Goal: Information Seeking & Learning: Learn about a topic

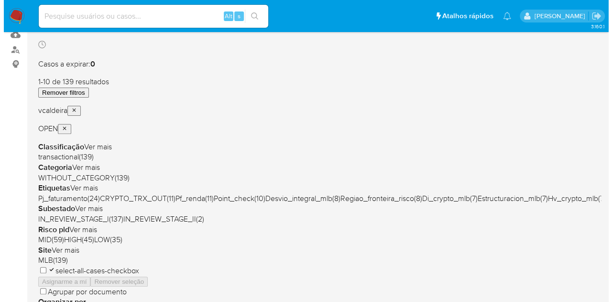
scroll to position [96, 0]
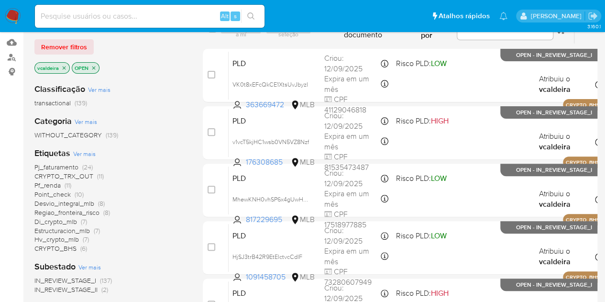
click at [84, 151] on span "Ver mais" at bounding box center [84, 153] width 22 height 9
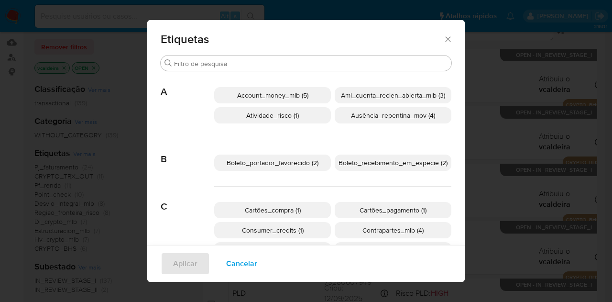
click at [391, 161] on span "Boleto_recebimento_em_especie (2)" at bounding box center [392, 163] width 109 height 10
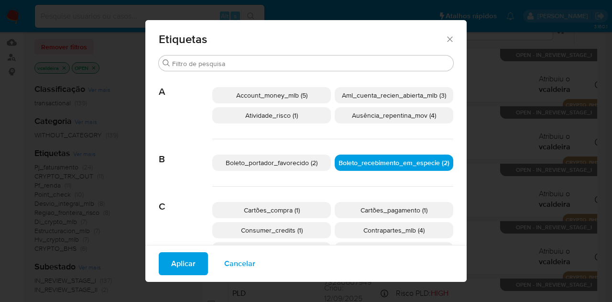
click at [299, 168] on p "Boleto_portador_favorecido (2)" at bounding box center [271, 162] width 119 height 16
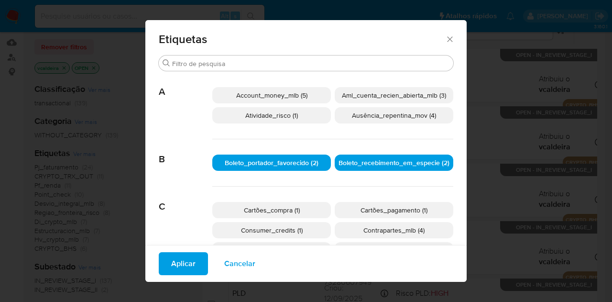
click at [185, 265] on span "Aplicar" at bounding box center [183, 263] width 24 height 21
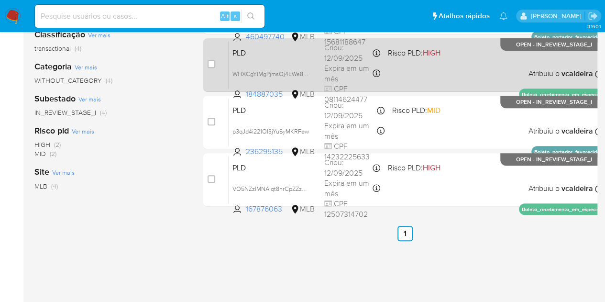
scroll to position [48, 0]
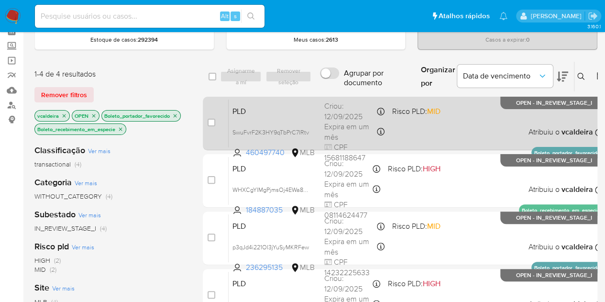
click at [555, 110] on div "PLD SwuFvrF2K3HY9qTbPrC7IRtv 460497740 MLB Risco PLD: MID Criou: [DATE] Criou: …" at bounding box center [415, 123] width 374 height 48
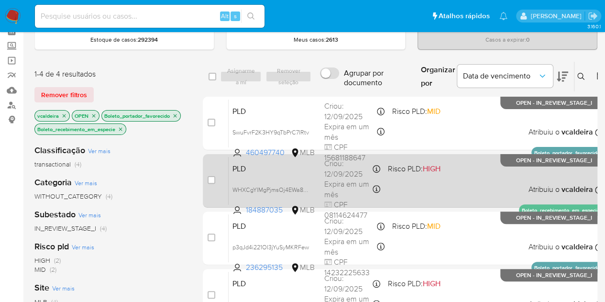
click at [509, 168] on div "PLD WHXCgYIMgPjmsOj4EWa88GDE 184887035 MLB Risco PLD: HIGH Criou: [DATE] Criou:…" at bounding box center [415, 180] width 374 height 48
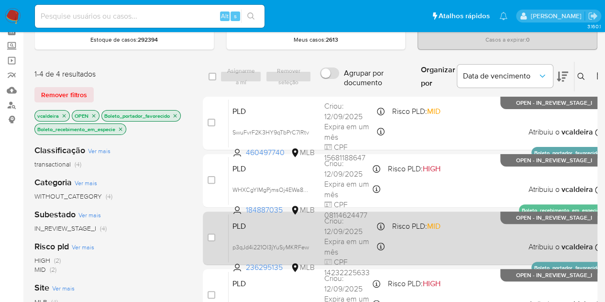
scroll to position [143, 0]
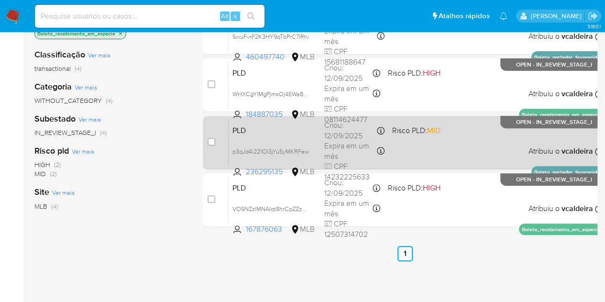
click at [540, 129] on div "PLD p3qJd4i221OI3jYuSyMKRFew 236295135 MLB Risco PLD: MID Criou: [DATE] Criou: …" at bounding box center [415, 142] width 374 height 48
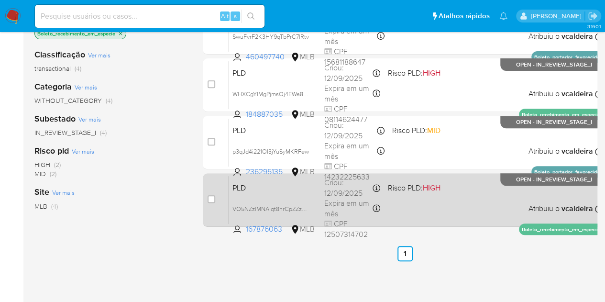
click at [514, 185] on div "PLD VO5NZzlMNAIqt8hrCpZZzDlc 167876063 MLB Risco PLD: HIGH Criou: [DATE] Criou:…" at bounding box center [415, 199] width 374 height 48
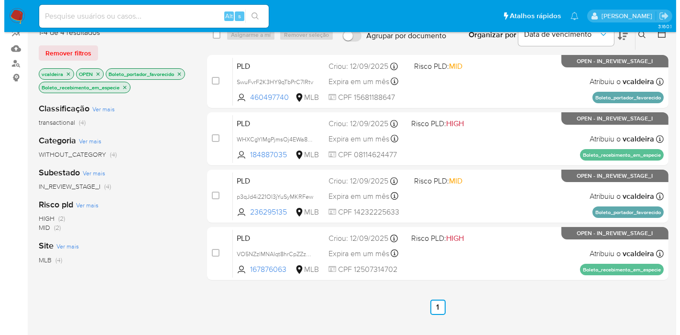
scroll to position [0, 0]
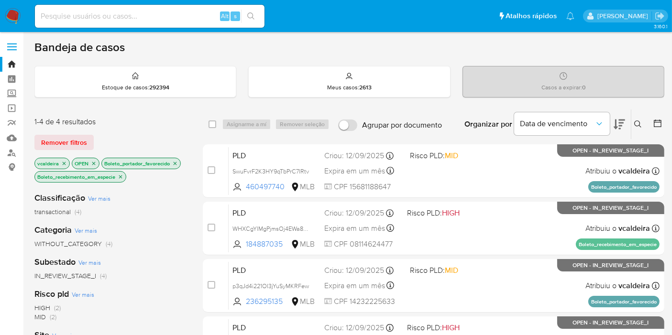
click at [120, 174] on icon "close-filter" at bounding box center [121, 177] width 6 height 6
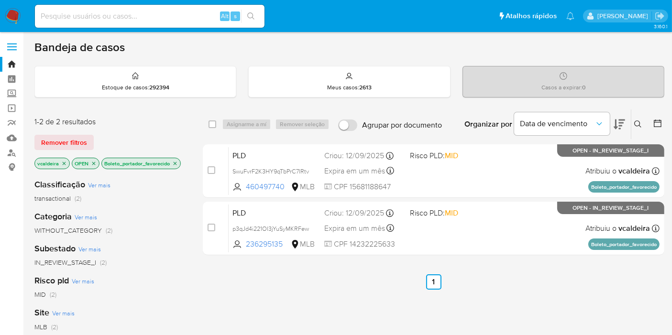
click at [172, 163] on icon "close-filter" at bounding box center [175, 164] width 6 height 6
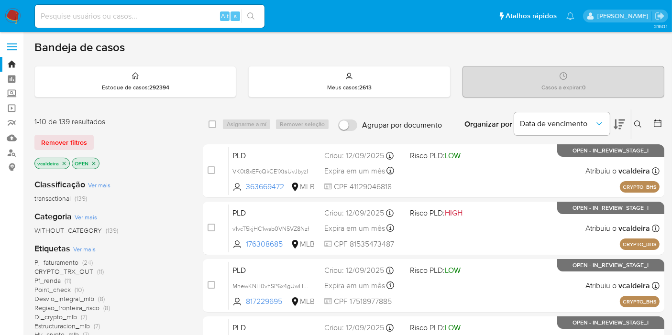
click at [78, 245] on span "Ver mais" at bounding box center [84, 249] width 22 height 9
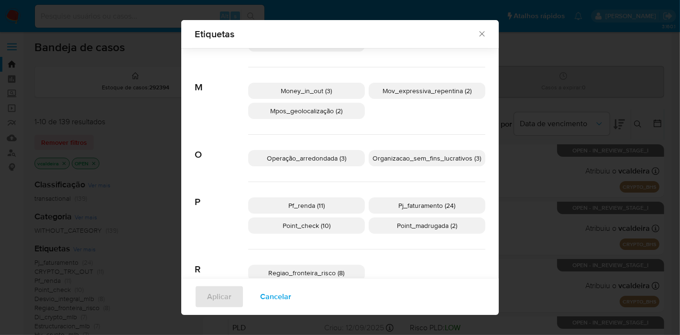
scroll to position [471, 0]
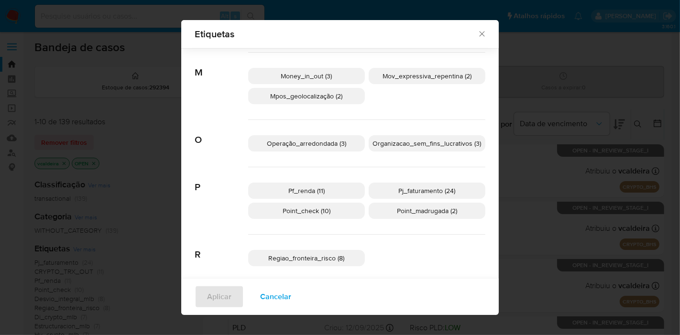
click at [315, 142] on span "Operação_arredondada (3)" at bounding box center [306, 144] width 79 height 10
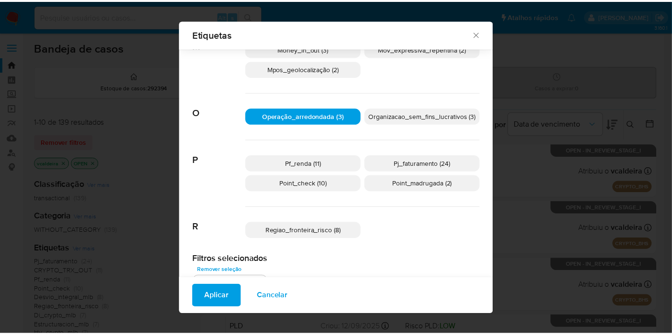
scroll to position [512, 0]
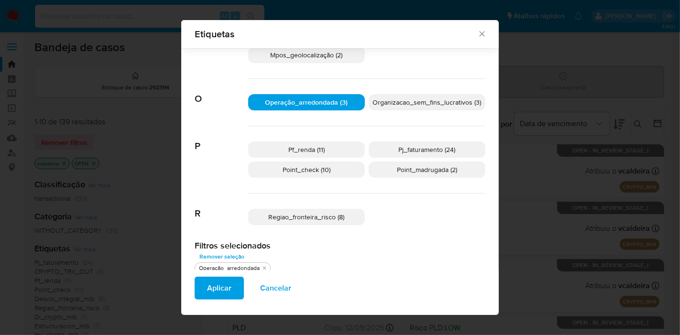
click at [274, 219] on span "Regiao_fronteira_risco (8)" at bounding box center [307, 217] width 76 height 10
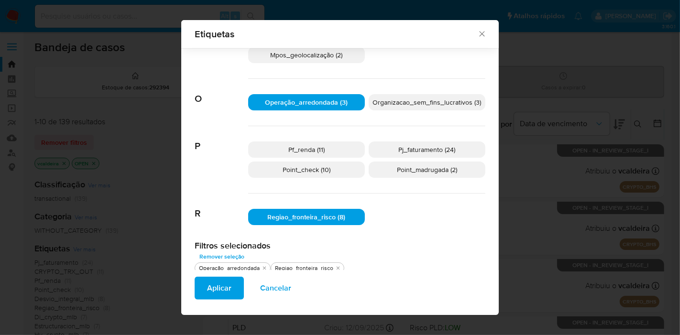
click at [218, 287] on span "Aplicar" at bounding box center [219, 288] width 24 height 21
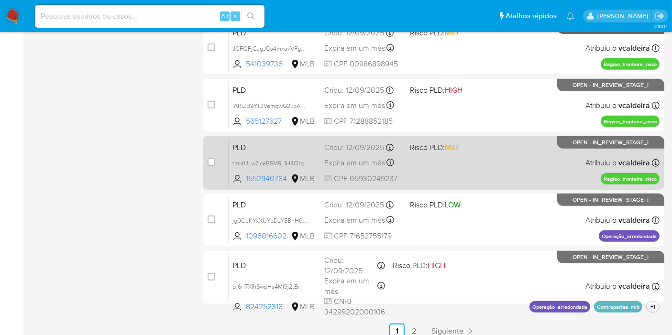
scroll to position [453, 0]
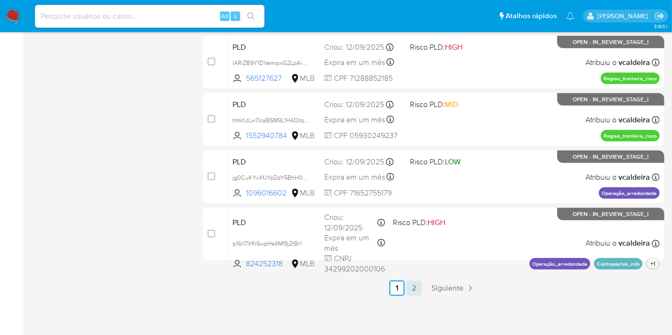
click at [416, 282] on link "2" at bounding box center [413, 288] width 15 height 15
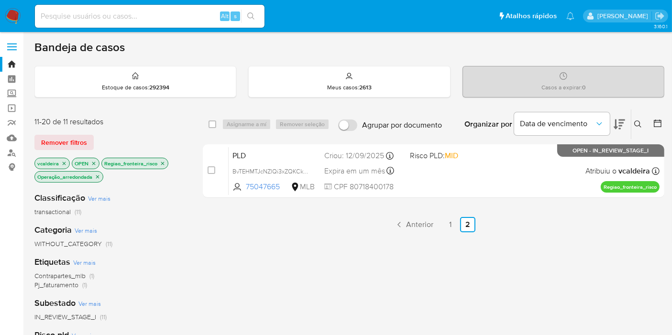
click at [99, 177] on icon "close-filter" at bounding box center [98, 177] width 6 height 6
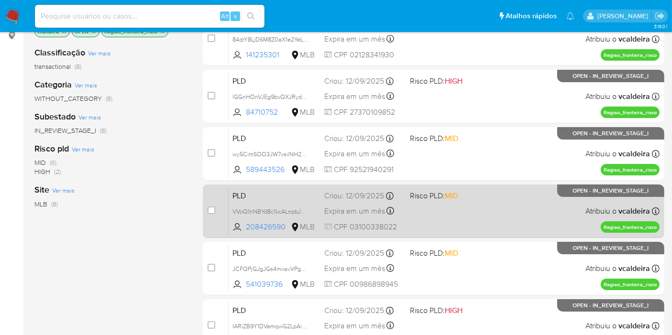
scroll to position [125, 0]
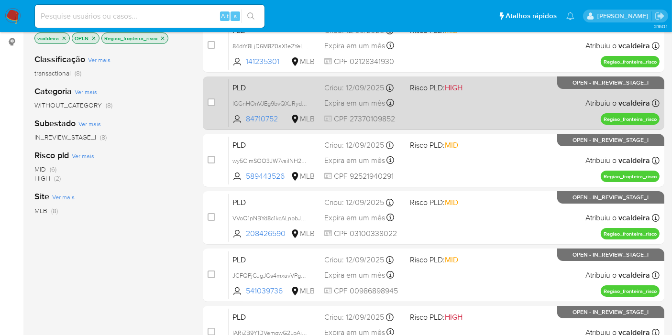
click at [580, 82] on span "OPEN - IN_REVIEW_STAGE_I" at bounding box center [611, 82] width 76 height 5
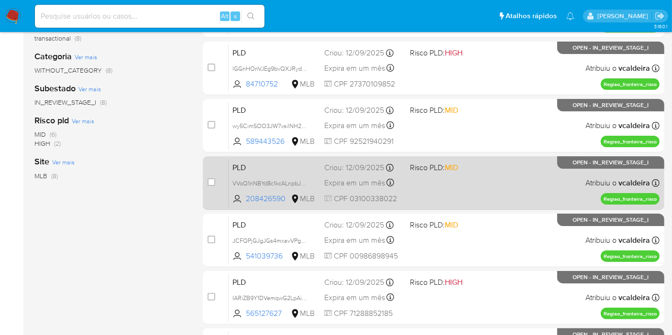
scroll to position [232, 0]
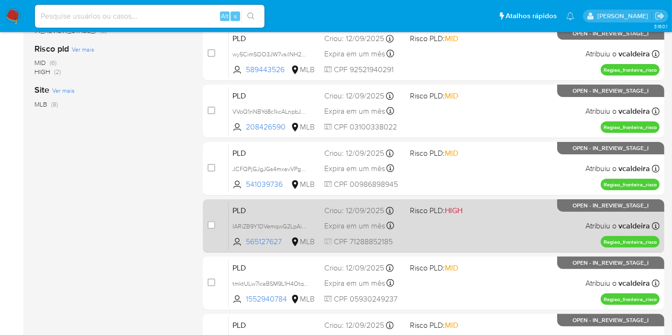
click at [581, 221] on div "PLD IARiZB9Y1DVemqwG2LpAiELT 565127627 MLB Risco PLD: HIGH Criou: [DATE] Criou:…" at bounding box center [443, 226] width 431 height 48
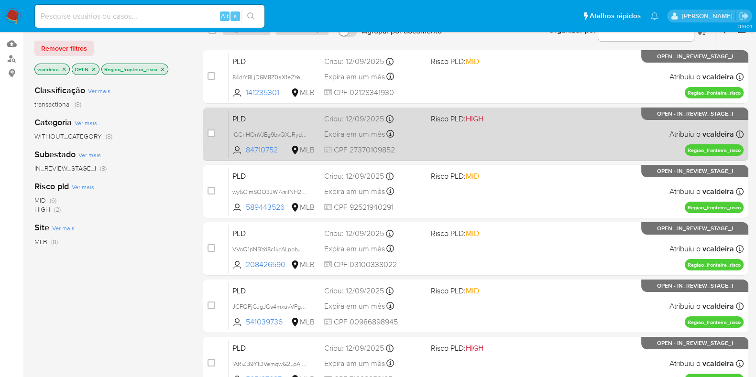
scroll to position [0, 0]
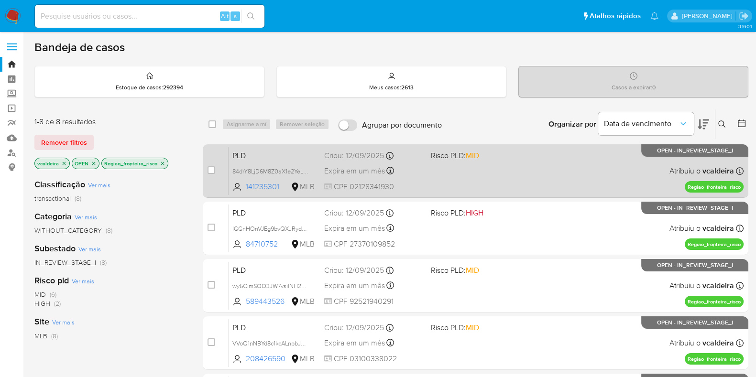
click at [550, 159] on div "PLD 84drY8LjD6M8Z0aX1e2YeLud 141235301 MLB Risco PLD: MID Criou: [DATE] Criou: …" at bounding box center [485, 171] width 515 height 48
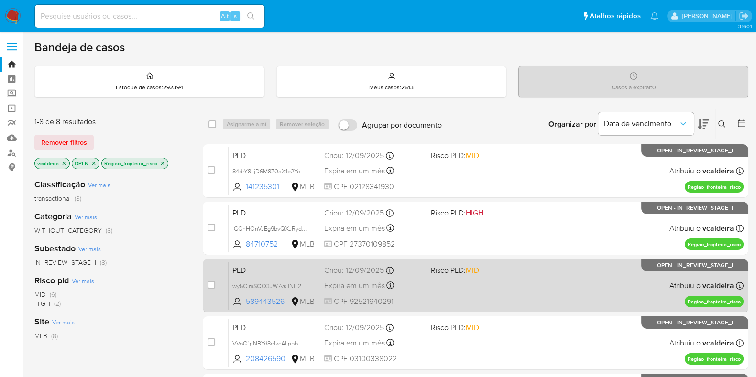
click at [453, 272] on span "Risco PLD: MID" at bounding box center [455, 270] width 48 height 11
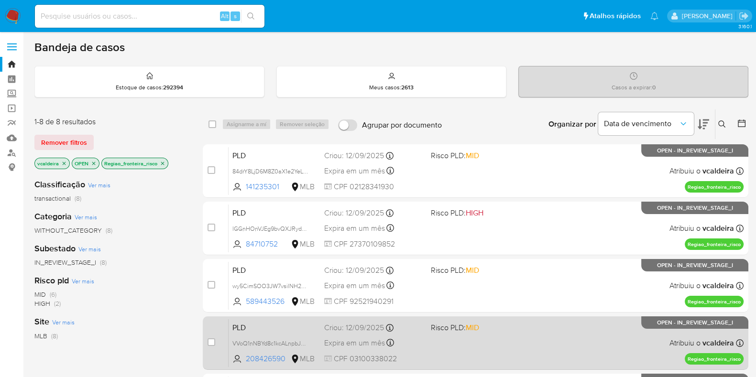
click at [467, 301] on span "Risco PLD: MID" at bounding box center [455, 327] width 48 height 11
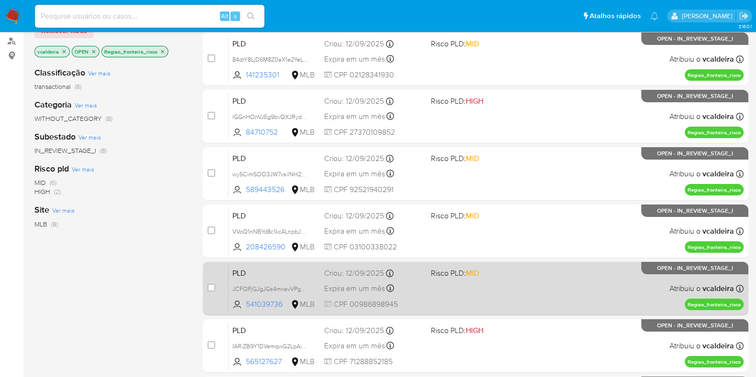
scroll to position [119, 0]
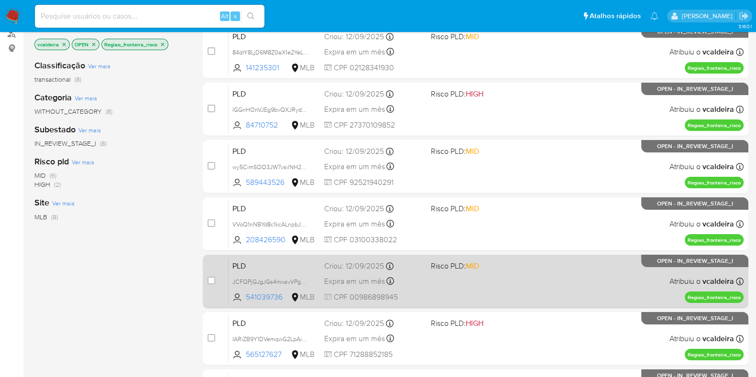
click at [513, 265] on span "Risco PLD: MID" at bounding box center [480, 265] width 99 height 12
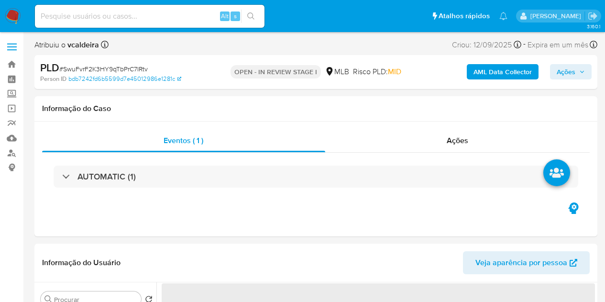
select select "10"
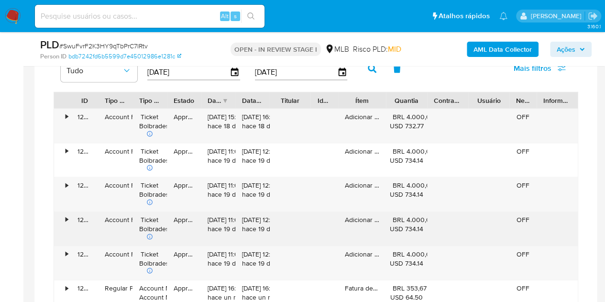
scroll to position [765, 0]
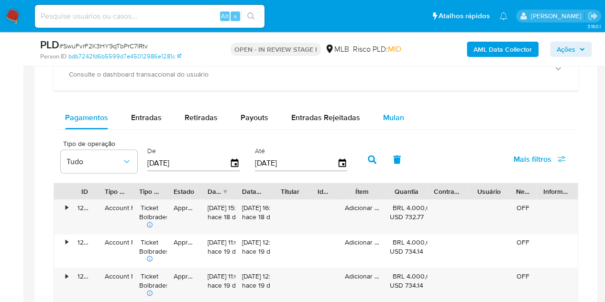
click at [395, 116] on span "Mulan" at bounding box center [393, 117] width 21 height 11
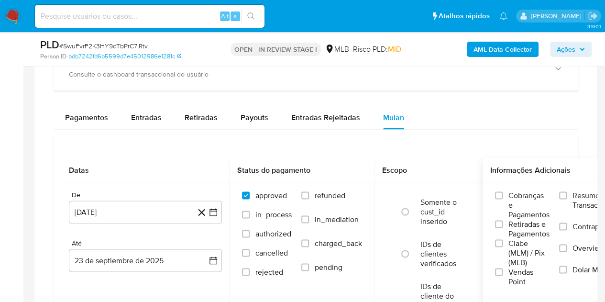
click at [585, 202] on span "Resumo Transacionalidade" at bounding box center [602, 199] width 60 height 19
click at [566, 199] on input "Resumo Transacionalidade" at bounding box center [563, 195] width 8 height 8
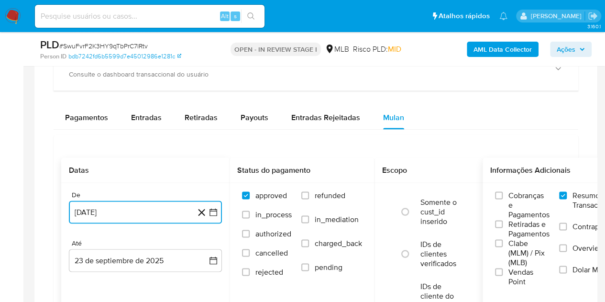
click at [152, 217] on button "23 de agosto de 2024" at bounding box center [145, 211] width 153 height 23
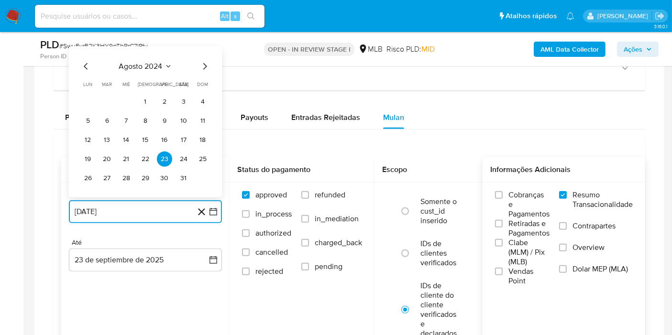
click at [163, 65] on button "agosto 2024" at bounding box center [145, 67] width 53 height 10
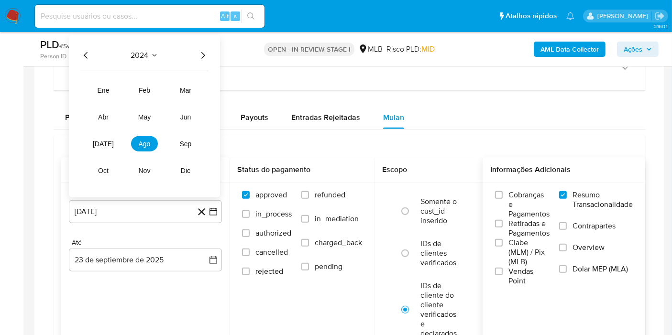
click at [153, 55] on icon "Seleccionar mes y año" at bounding box center [155, 56] width 8 height 8
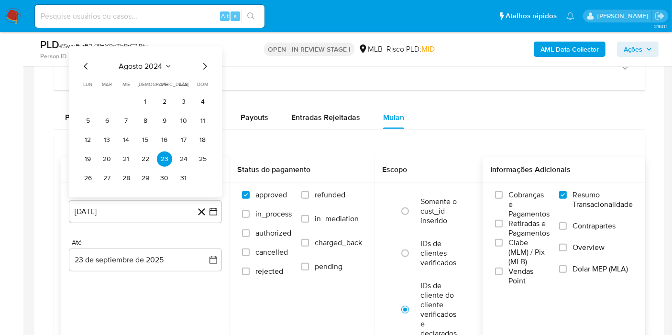
click at [209, 63] on icon "Mes siguiente" at bounding box center [204, 66] width 11 height 11
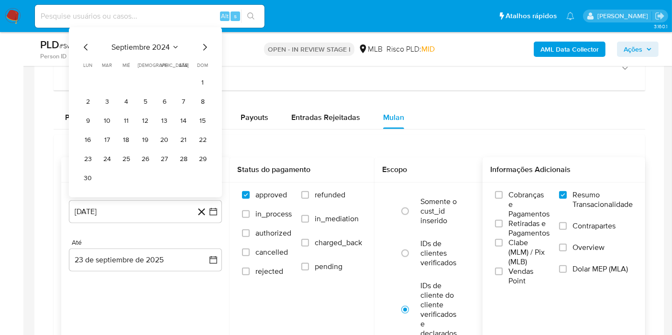
click at [172, 44] on icon "Seleccionar mes y año" at bounding box center [176, 48] width 8 height 8
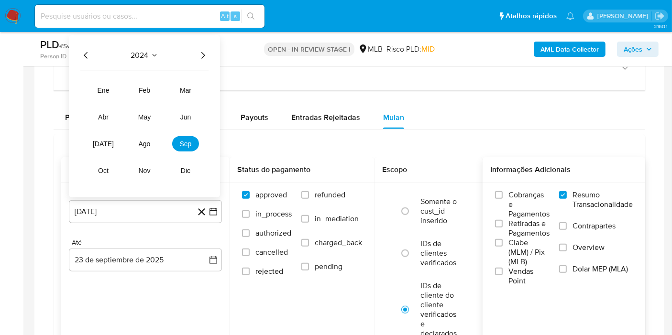
click at [154, 56] on icon "Seleccionar mes y año" at bounding box center [155, 56] width 8 height 8
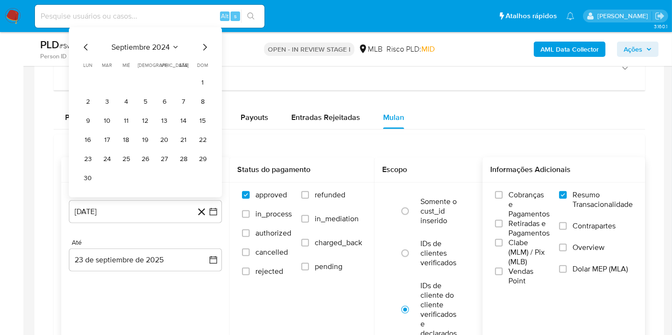
click at [204, 46] on icon "Mes siguiente" at bounding box center [204, 47] width 11 height 11
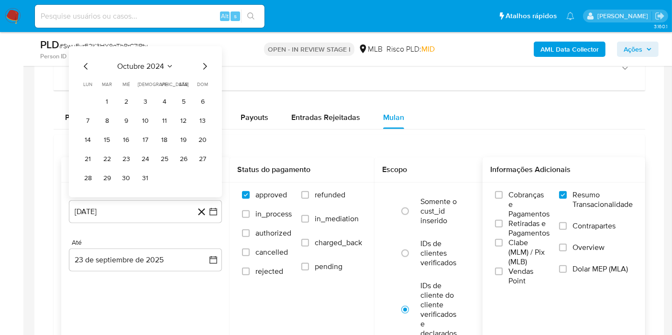
click at [162, 62] on span "octubre 2024" at bounding box center [140, 67] width 47 height 10
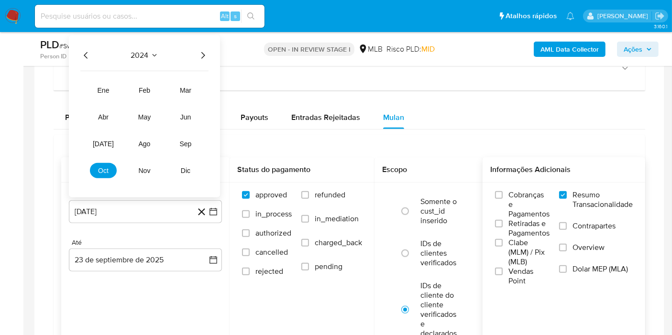
click at [205, 56] on icon "Año siguiente" at bounding box center [202, 55] width 11 height 11
click at [141, 146] on button "ago" at bounding box center [144, 143] width 27 height 15
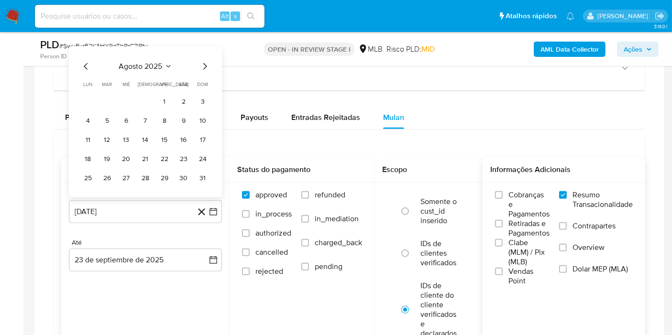
click at [161, 100] on button "1" at bounding box center [164, 101] width 15 height 15
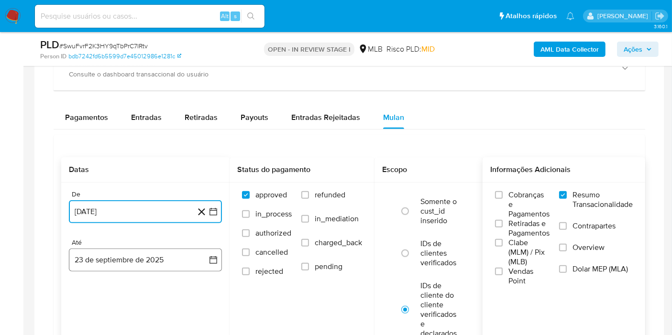
click at [120, 262] on button "23 de septiembre de 2025" at bounding box center [145, 260] width 153 height 23
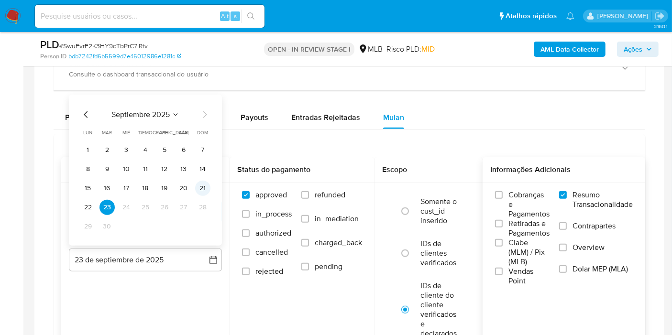
click at [204, 189] on button "21" at bounding box center [202, 188] width 15 height 15
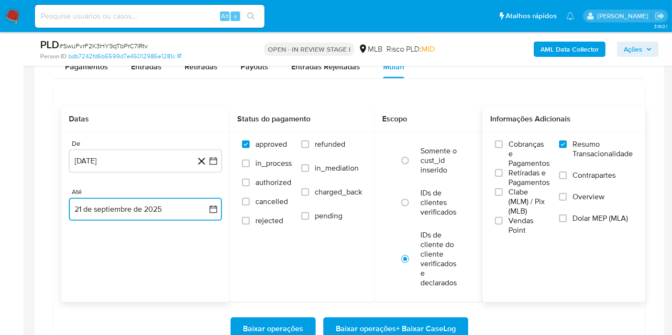
scroll to position [871, 0]
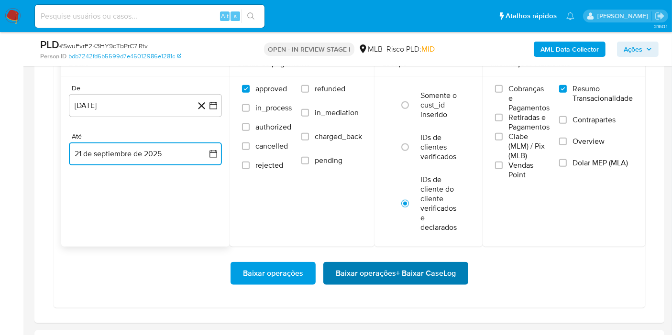
click at [435, 265] on span "Baixar operações + Baixar CaseLog" at bounding box center [396, 273] width 120 height 21
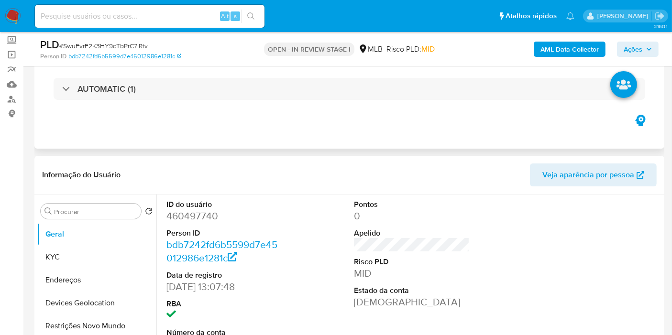
scroll to position [0, 0]
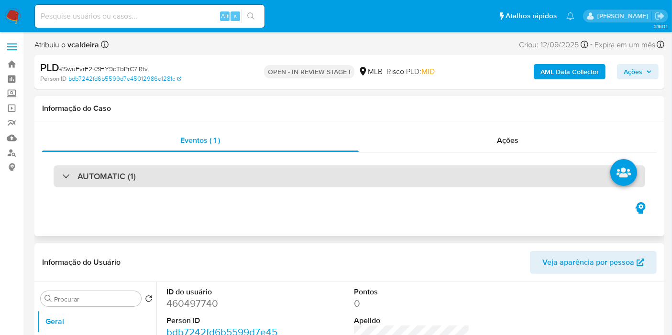
click at [135, 185] on div "AUTOMATIC (1)" at bounding box center [349, 176] width 591 height 22
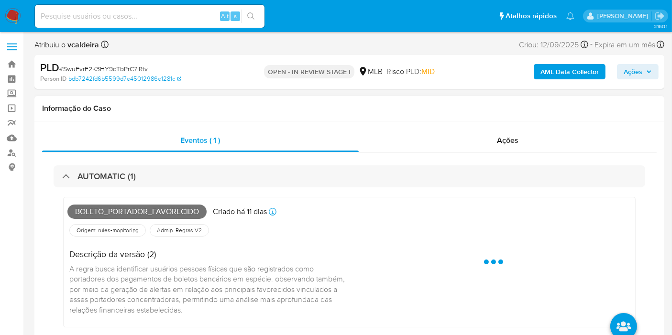
click at [139, 206] on span "Boleto_portador_favorecido" at bounding box center [136, 212] width 139 height 14
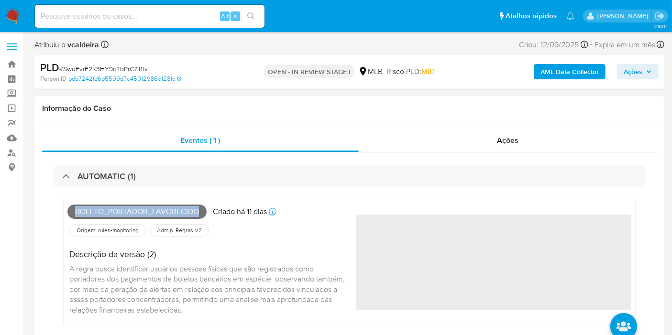
copy span "Boleto_portador_favorecido"
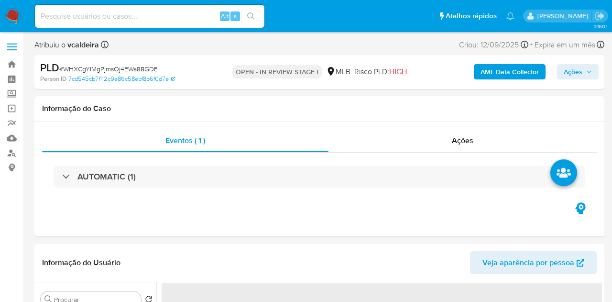
select select "10"
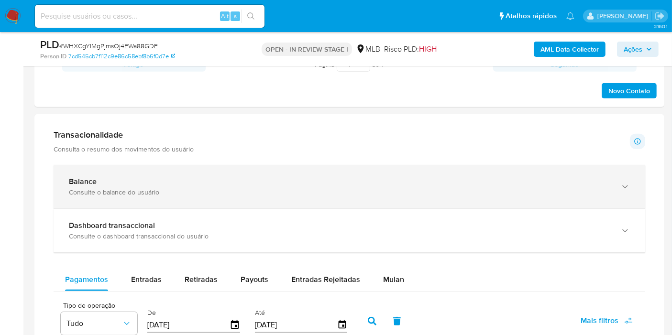
scroll to position [690, 0]
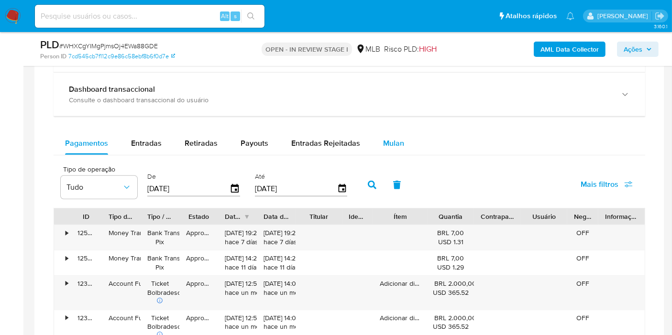
click at [387, 145] on span "Mulan" at bounding box center [393, 143] width 21 height 11
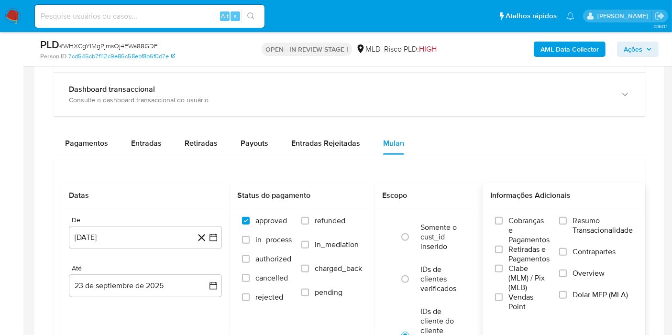
click at [573, 214] on div "Cobranças e Pagamentos Retiradas e Pagamentos Clabe (MLM) / Pix (MLB) Vendas Po…" at bounding box center [563, 263] width 163 height 111
click at [573, 218] on label "Resumo Transacionalidade" at bounding box center [596, 231] width 74 height 31
click at [566, 218] on input "Resumo Transacionalidade" at bounding box center [563, 221] width 8 height 8
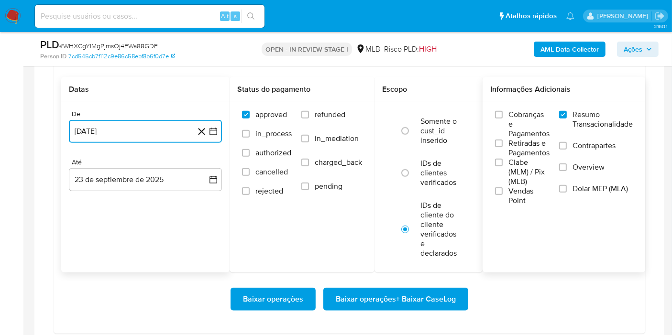
click at [168, 136] on button "23 de agosto de 2024" at bounding box center [145, 131] width 153 height 23
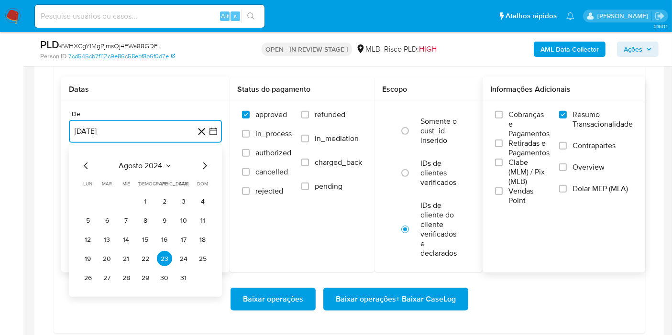
click at [168, 161] on button "agosto 2024" at bounding box center [145, 166] width 53 height 10
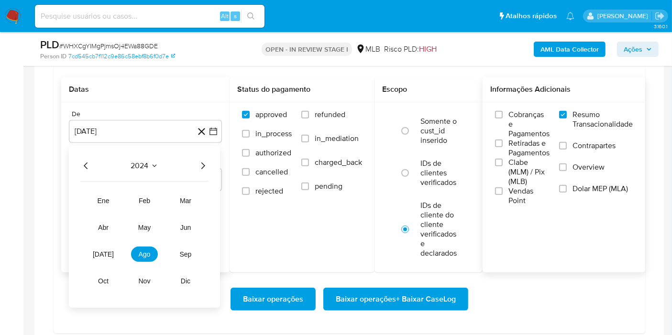
drag, startPoint x: 195, startPoint y: 164, endPoint x: 201, endPoint y: 164, distance: 5.7
click at [197, 164] on div "2024" at bounding box center [144, 165] width 128 height 11
click at [202, 164] on icon "Año siguiente" at bounding box center [202, 165] width 11 height 11
click at [145, 250] on span "ago" at bounding box center [145, 254] width 12 height 8
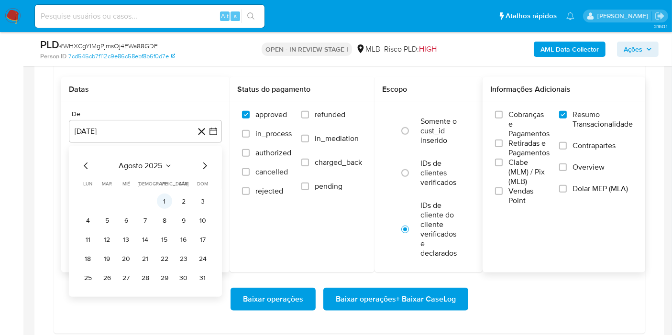
click at [163, 204] on button "1" at bounding box center [164, 201] width 15 height 15
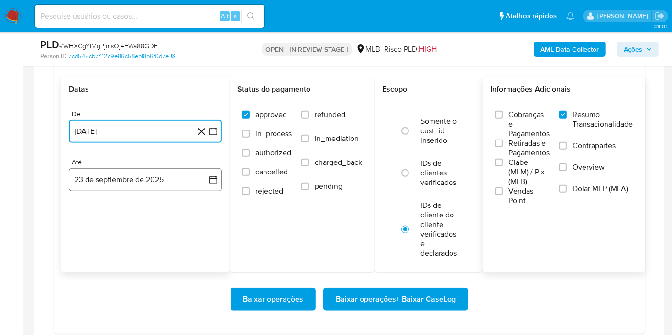
click at [139, 177] on button "23 de septiembre de 2025" at bounding box center [145, 179] width 153 height 23
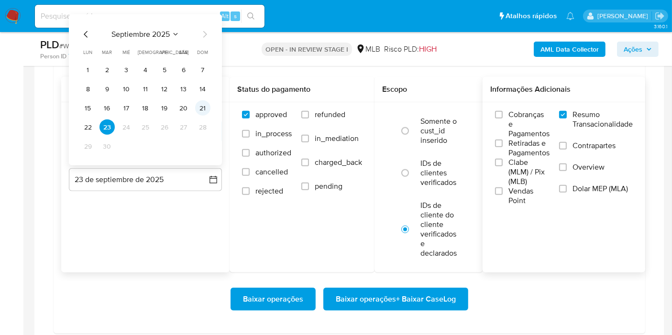
click at [198, 108] on button "21" at bounding box center [202, 107] width 15 height 15
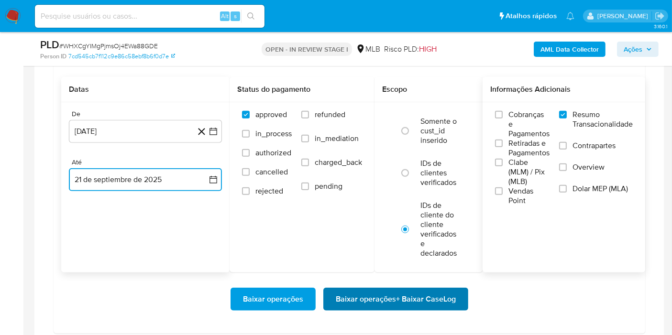
click at [356, 294] on span "Baixar operações + Baixar CaseLog" at bounding box center [396, 299] width 120 height 21
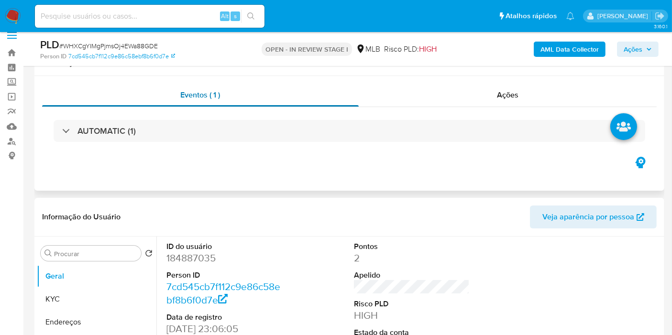
scroll to position [0, 0]
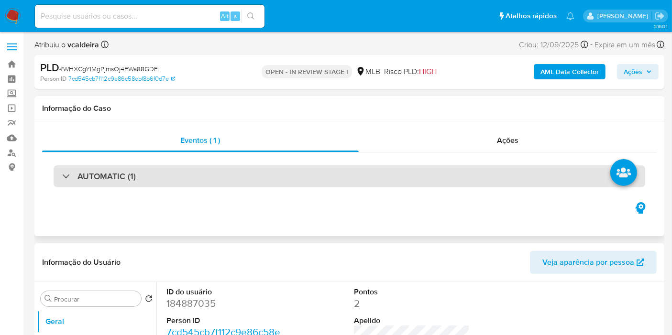
click at [113, 180] on h3 "AUTOMATIC (1)" at bounding box center [106, 176] width 58 height 11
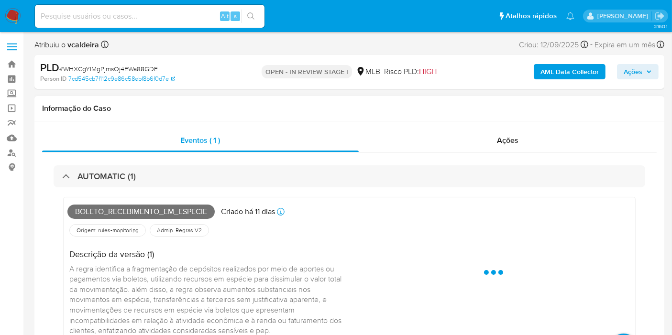
click at [134, 212] on span "Boleto_recebimento_em_especie" at bounding box center [140, 212] width 147 height 14
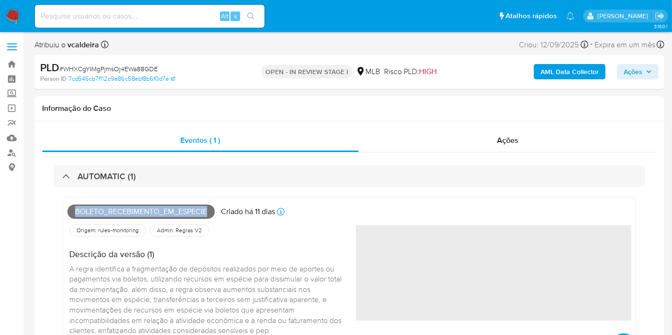
copy span "Boleto_recebimento_em_especie"
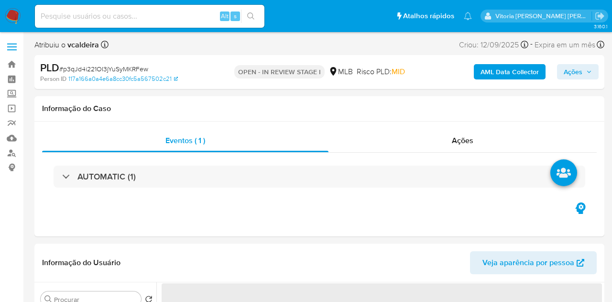
select select "10"
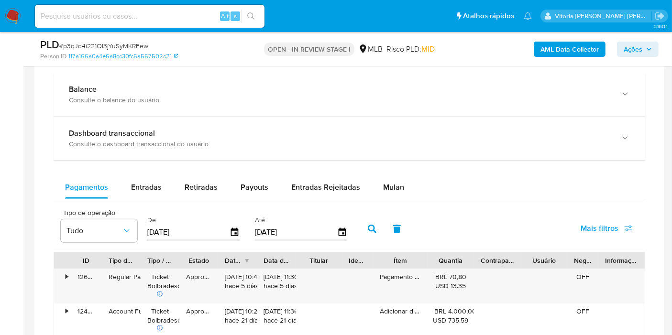
scroll to position [796, 0]
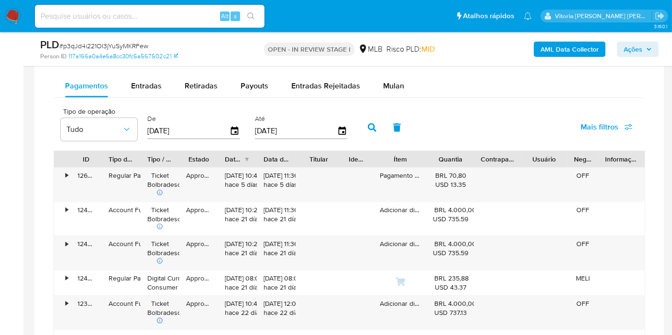
click at [389, 69] on div "Balance Consulte o balance do usuário Dashboard transaccional Consulte o dashbo…" at bounding box center [349, 240] width 591 height 538
drag, startPoint x: 388, startPoint y: 76, endPoint x: 388, endPoint y: 84, distance: 7.6
click at [388, 78] on div "Mulan" at bounding box center [393, 86] width 21 height 23
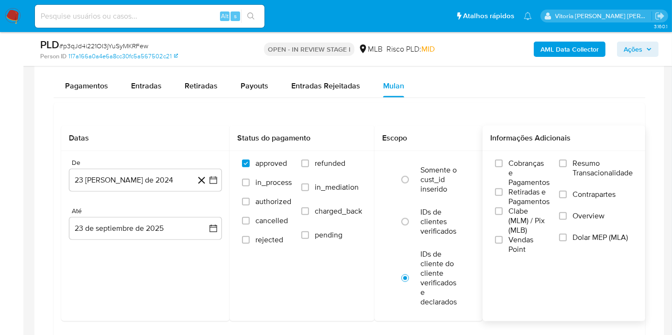
click at [586, 170] on span "Resumo Transacionalidade" at bounding box center [602, 168] width 60 height 19
click at [566, 167] on input "Resumo Transacionalidade" at bounding box center [563, 164] width 8 height 8
click at [140, 184] on button "23 de agosto de 2024" at bounding box center [145, 180] width 153 height 23
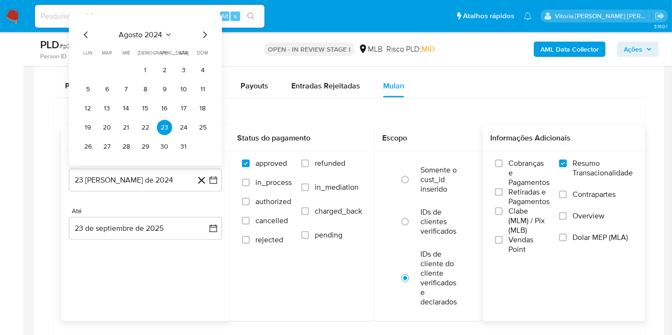
click at [150, 38] on div "agosto 2024 agosto 2024 lun lunes mar martes mié miércoles jue jueves vie viern…" at bounding box center [145, 91] width 130 height 125
click at [153, 34] on span "agosto 2024" at bounding box center [141, 35] width 44 height 10
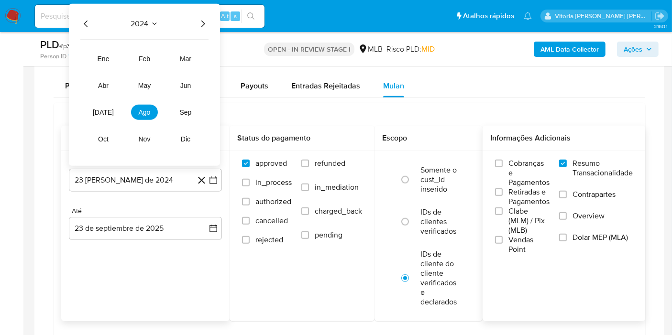
click at [194, 24] on div "2024" at bounding box center [144, 23] width 128 height 11
click at [206, 20] on icon "Año siguiente" at bounding box center [202, 23] width 11 height 11
click at [146, 111] on span "ago" at bounding box center [145, 113] width 12 height 8
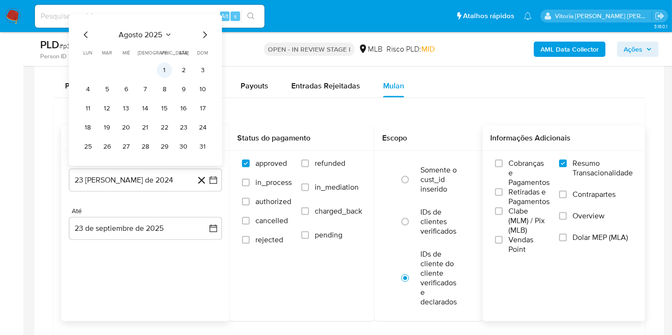
click at [163, 65] on button "1" at bounding box center [164, 70] width 15 height 15
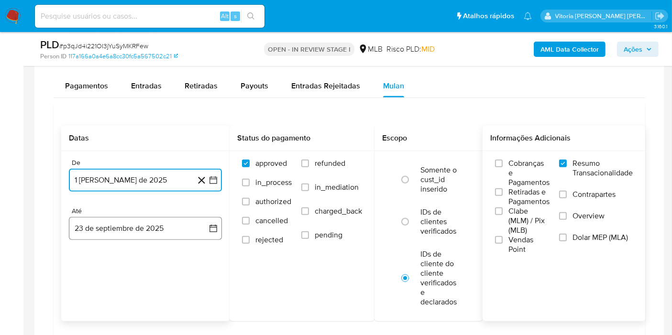
click at [135, 228] on button "23 de septiembre de 2025" at bounding box center [145, 228] width 153 height 23
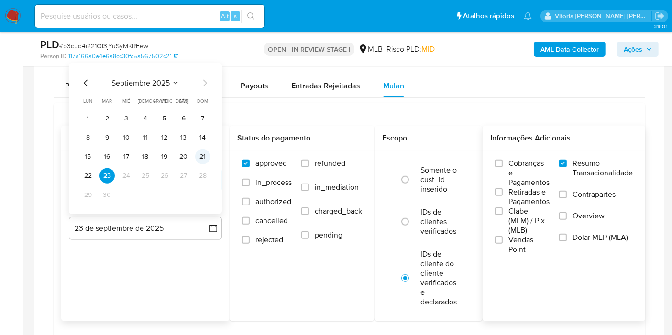
click at [202, 154] on button "21" at bounding box center [202, 156] width 15 height 15
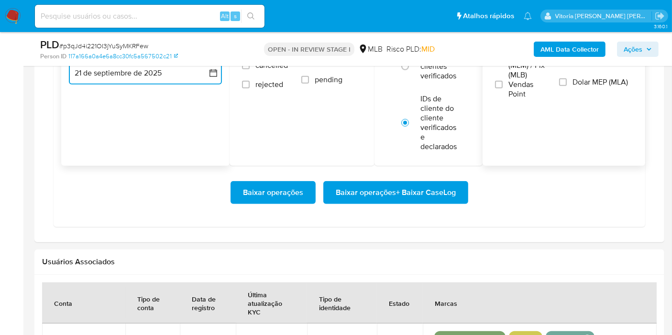
scroll to position [956, 0]
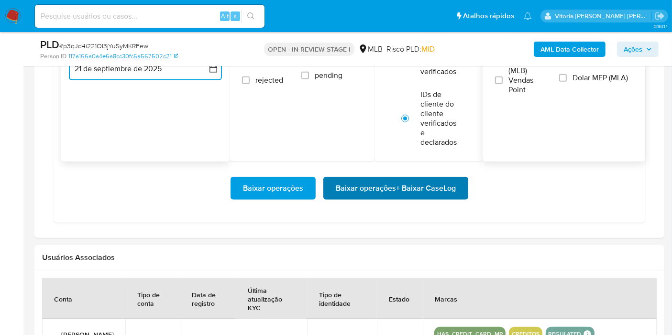
click at [380, 178] on span "Baixar operações + Baixar CaseLog" at bounding box center [396, 188] width 120 height 21
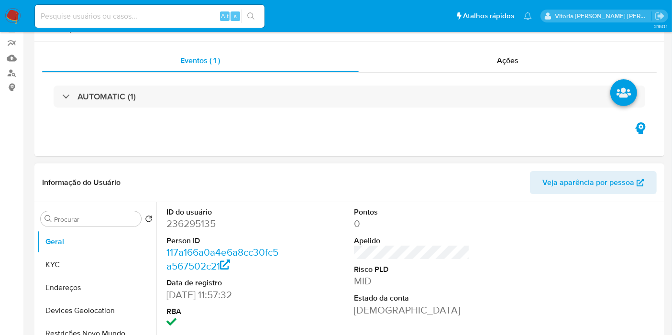
scroll to position [0, 0]
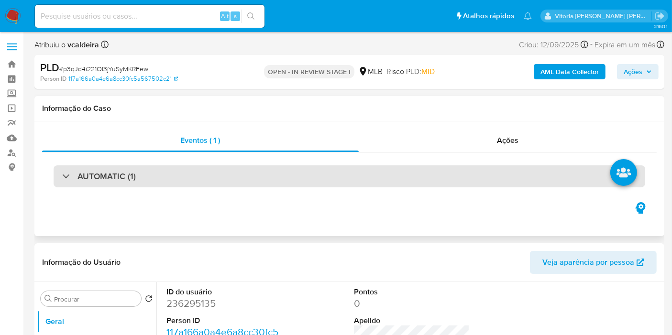
click at [141, 178] on div "AUTOMATIC (1)" at bounding box center [349, 176] width 591 height 22
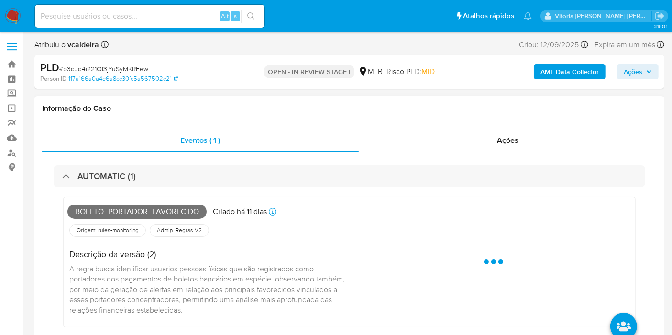
click at [123, 212] on span "Boleto_portador_favorecido" at bounding box center [136, 212] width 139 height 14
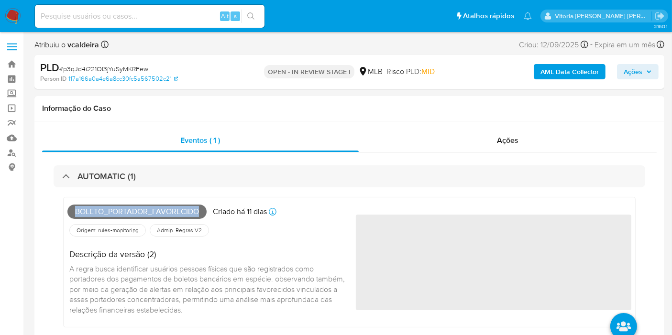
copy span "Boleto_portador_favorecido"
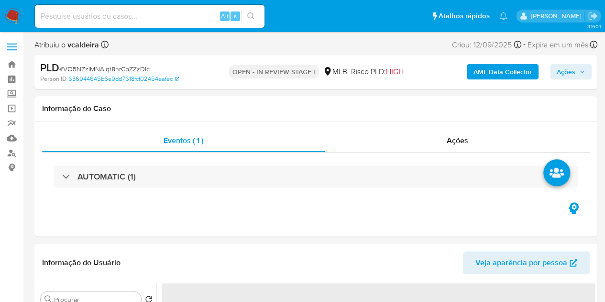
select select "10"
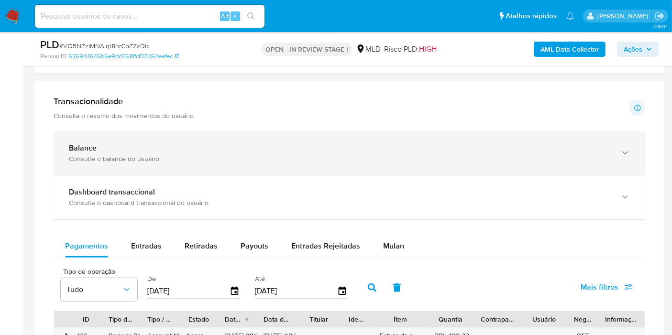
scroll to position [743, 0]
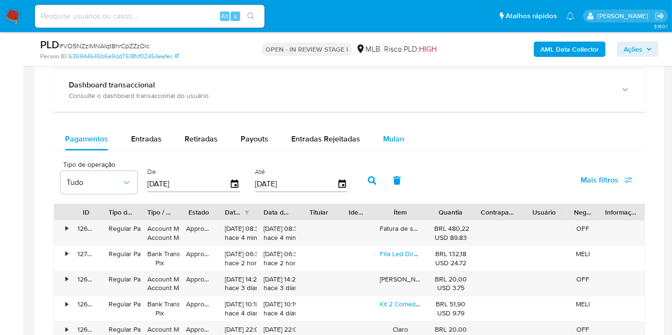
click at [388, 139] on span "Mulan" at bounding box center [393, 138] width 21 height 11
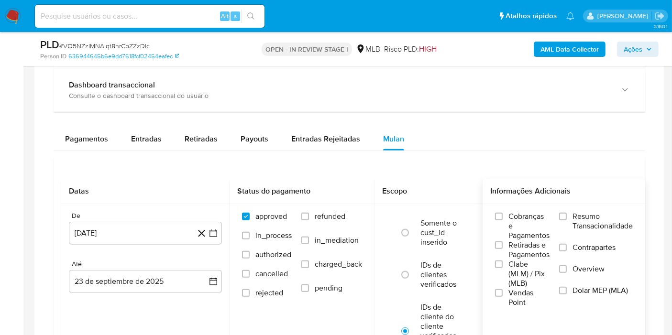
click at [581, 220] on span "Resumo Transacionalidade" at bounding box center [602, 221] width 60 height 19
click at [566, 220] on input "Resumo Transacionalidade" at bounding box center [563, 217] width 8 height 8
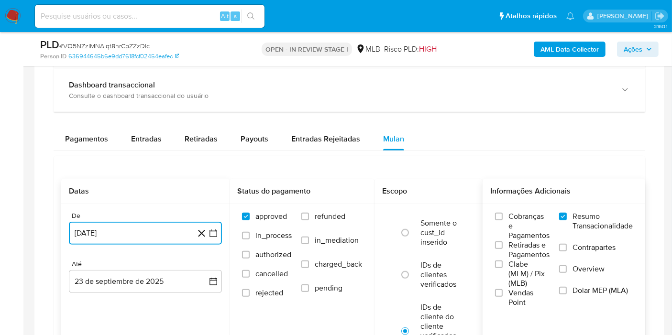
click at [133, 230] on button "23 de agosto de 2024" at bounding box center [145, 233] width 153 height 23
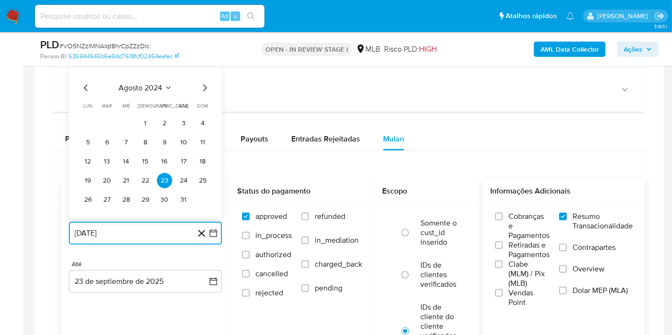
click at [152, 84] on span "agosto 2024" at bounding box center [141, 88] width 44 height 10
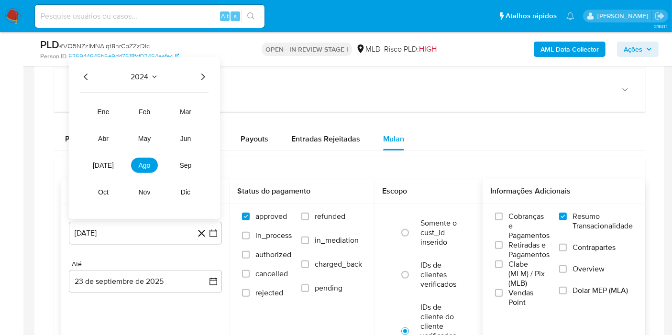
click at [203, 71] on icon "Año siguiente" at bounding box center [202, 76] width 11 height 11
click at [146, 167] on button "ago" at bounding box center [144, 165] width 27 height 15
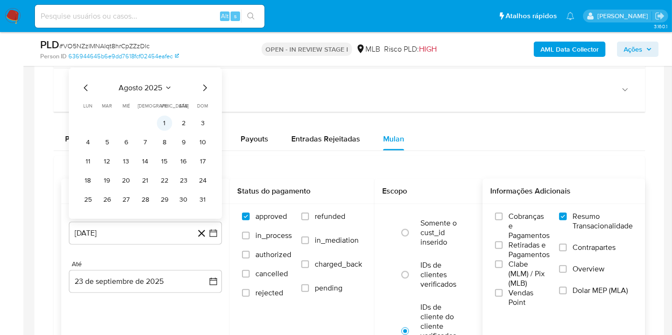
click at [168, 122] on button "1" at bounding box center [164, 123] width 15 height 15
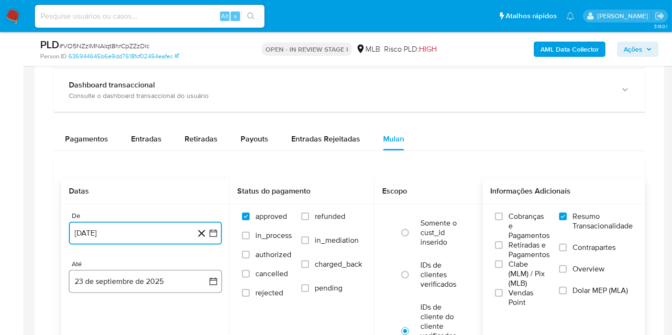
click at [115, 281] on button "23 de septiembre de 2025" at bounding box center [145, 281] width 153 height 23
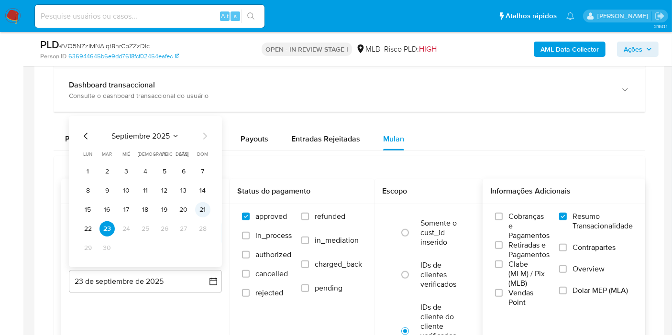
click at [200, 207] on button "21" at bounding box center [202, 209] width 15 height 15
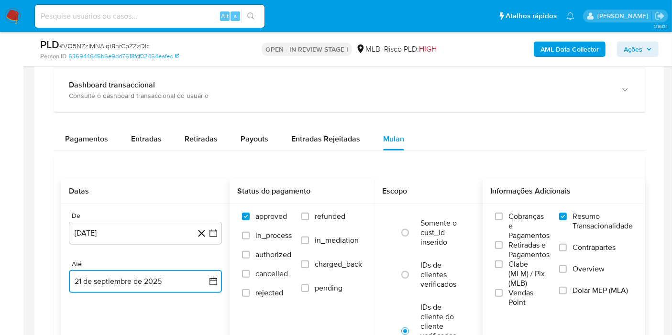
scroll to position [849, 0]
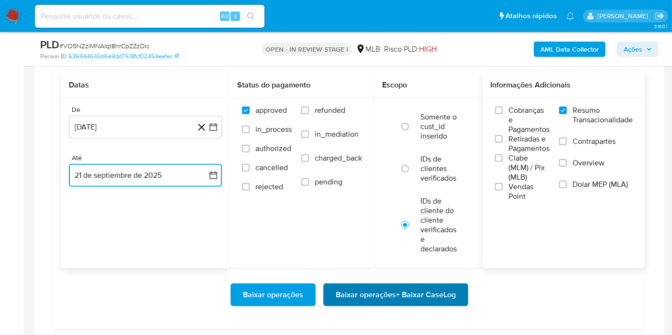
click at [351, 284] on span "Baixar operações + Baixar CaseLog" at bounding box center [396, 294] width 120 height 21
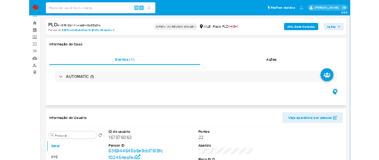
scroll to position [0, 0]
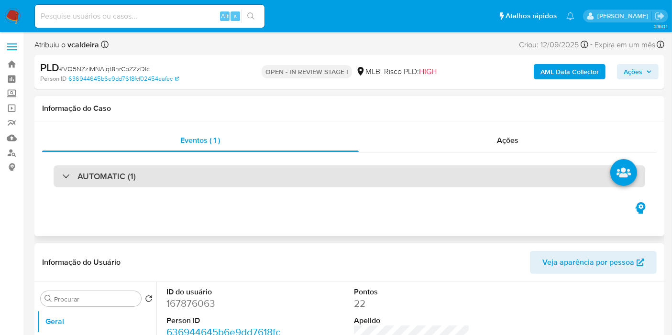
click at [137, 171] on div "AUTOMATIC (1)" at bounding box center [349, 176] width 591 height 22
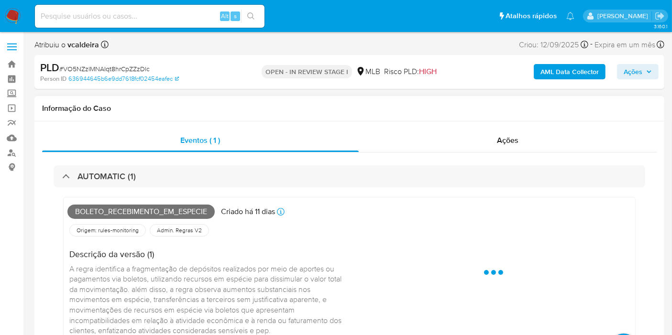
click at [142, 210] on span "Boleto_recebimento_em_especie" at bounding box center [140, 212] width 147 height 14
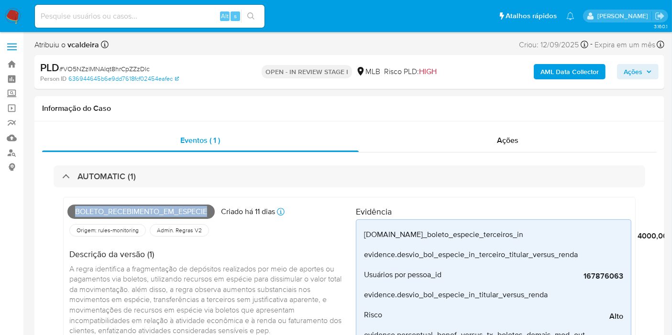
copy span "Boleto_recebimento_em_especie"
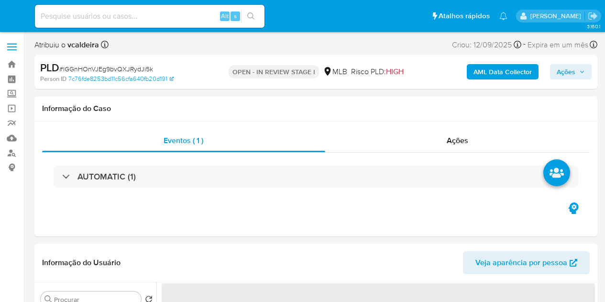
select select "10"
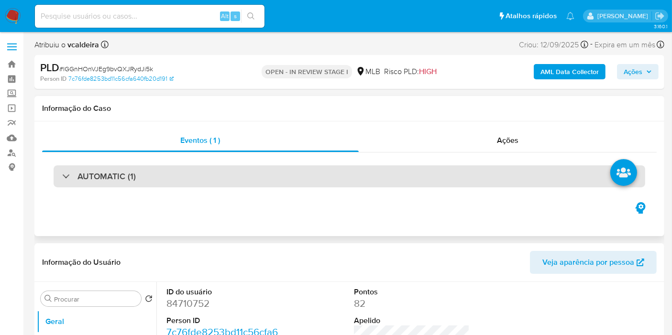
click at [104, 173] on h3 "AUTOMATIC (1)" at bounding box center [106, 176] width 58 height 11
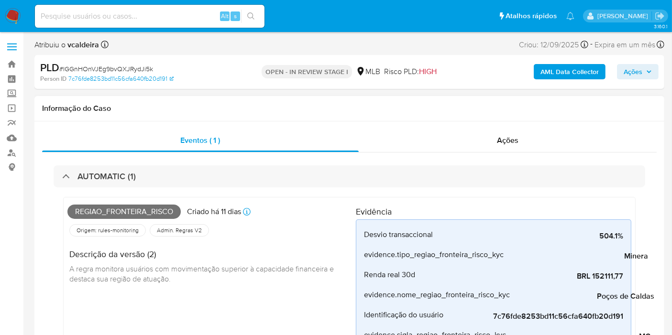
click at [160, 222] on div "Origem: rules-monitoring Referência ao id da tabela de resultados da regra em r…" at bounding box center [211, 230] width 288 height 16
click at [158, 211] on span "Regiao_fronteira_risco" at bounding box center [123, 212] width 113 height 14
copy span "Regiao_fronteira_risco"
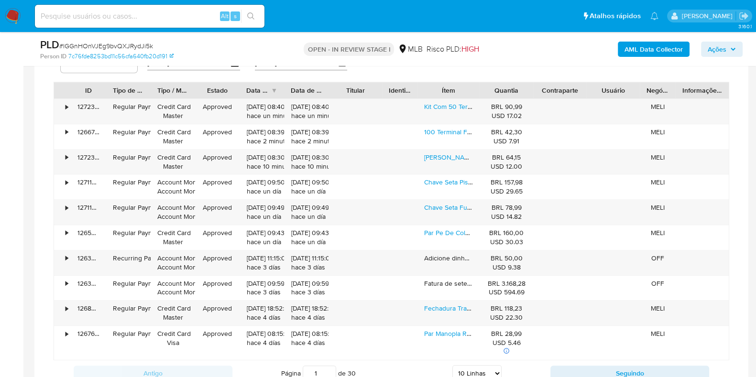
scroll to position [1062, 0]
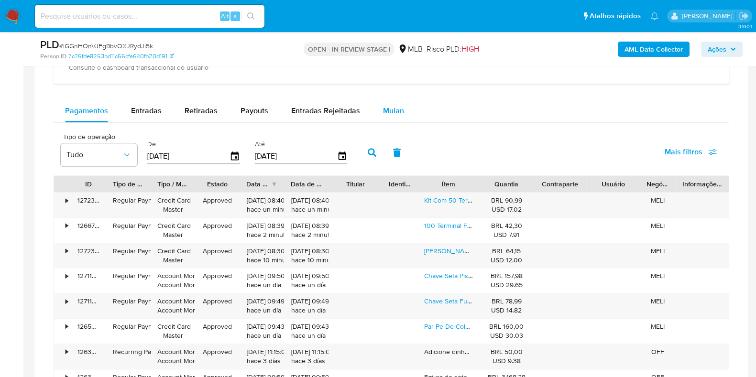
click at [398, 101] on div "Mulan" at bounding box center [393, 110] width 21 height 23
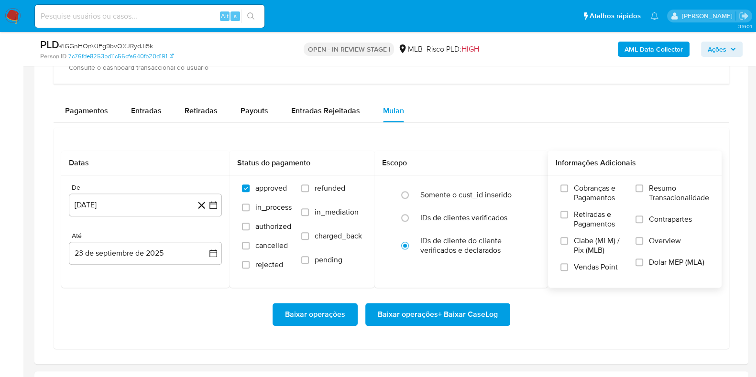
click at [604, 188] on span "Resumo Transacionalidade" at bounding box center [679, 193] width 60 height 19
click at [604, 188] on input "Resumo Transacionalidade" at bounding box center [639, 189] width 8 height 8
click at [117, 208] on button "23 [PERSON_NAME] de 2024" at bounding box center [145, 205] width 153 height 23
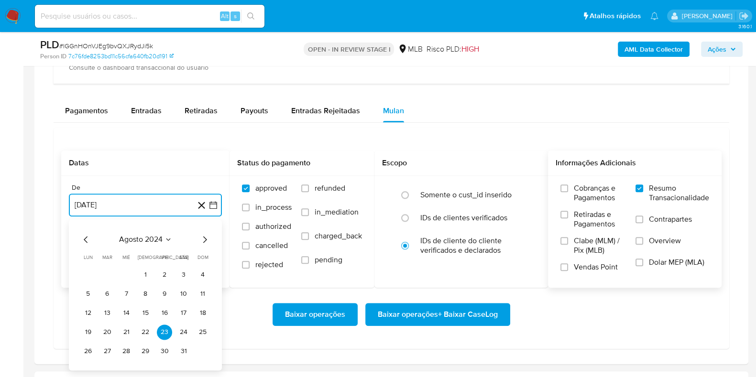
click at [165, 236] on icon "Seleccionar mes y año" at bounding box center [168, 240] width 8 height 8
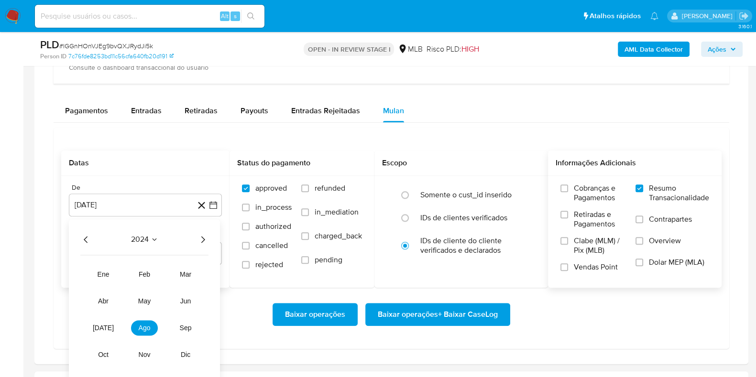
click at [190, 237] on div "2024" at bounding box center [144, 239] width 128 height 11
click at [198, 236] on icon "Año siguiente" at bounding box center [202, 239] width 11 height 11
click at [140, 301] on span "ago" at bounding box center [145, 328] width 12 height 8
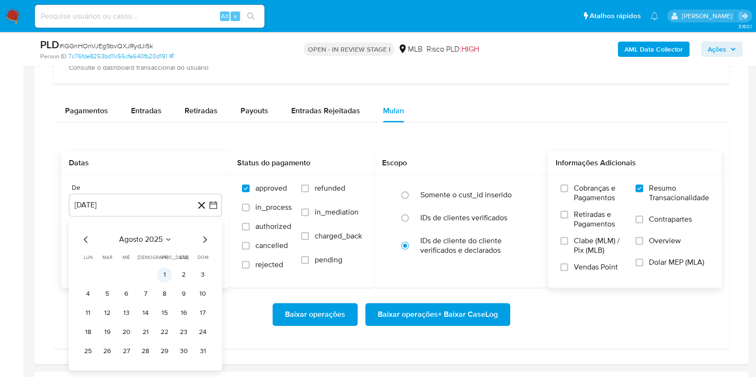
click at [165, 267] on button "1" at bounding box center [164, 274] width 15 height 15
click at [127, 239] on div "Até 23 de septiembre de 2025 23-09-2025" at bounding box center [145, 248] width 153 height 33
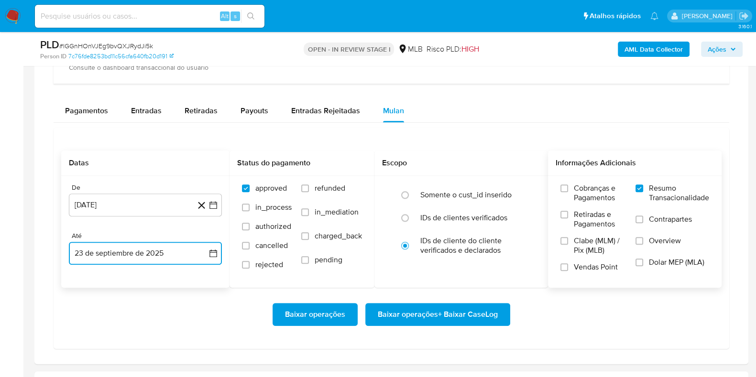
click at [125, 248] on button "23 de septiembre de 2025" at bounding box center [145, 253] width 153 height 23
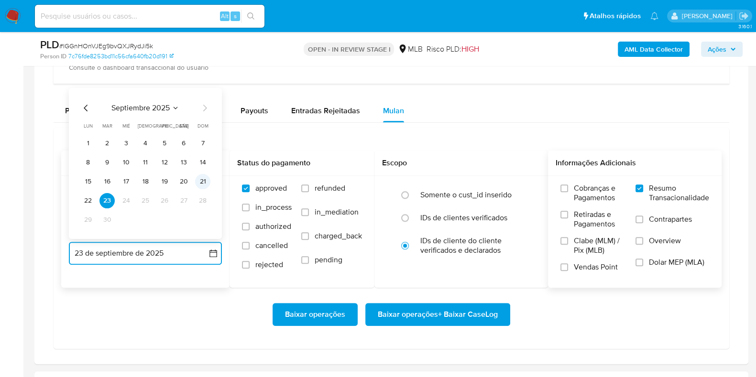
click at [202, 178] on button "21" at bounding box center [202, 181] width 15 height 15
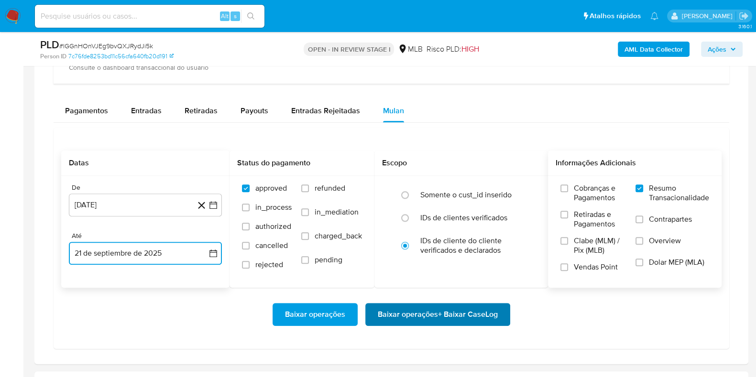
click at [411, 301] on span "Baixar operações + Baixar CaseLog" at bounding box center [438, 314] width 120 height 21
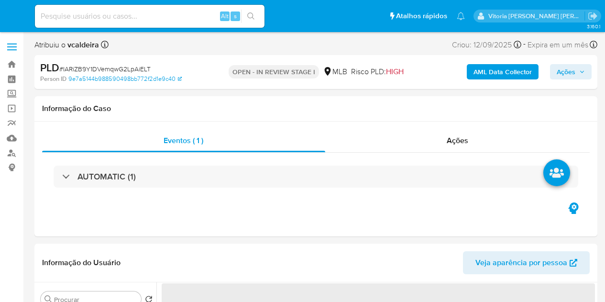
select select "10"
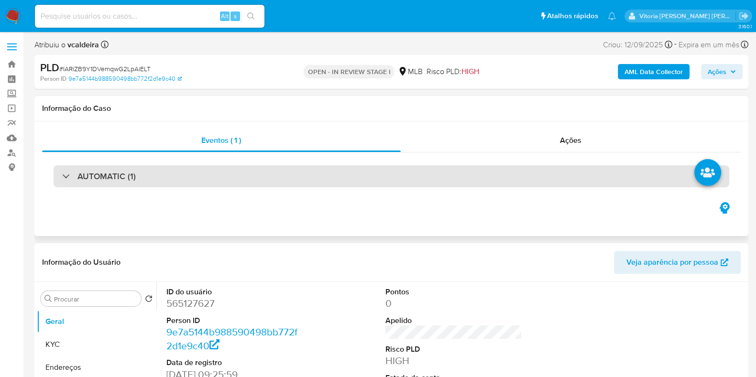
click at [110, 177] on h3 "AUTOMATIC (1)" at bounding box center [106, 176] width 58 height 11
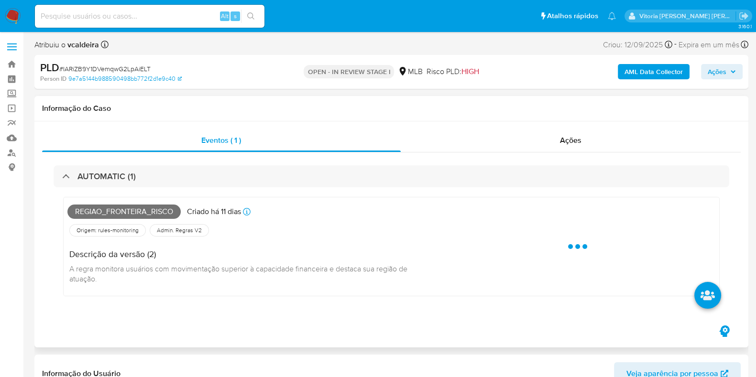
click at [151, 210] on span "Regiao_fronteira_risco" at bounding box center [123, 212] width 113 height 14
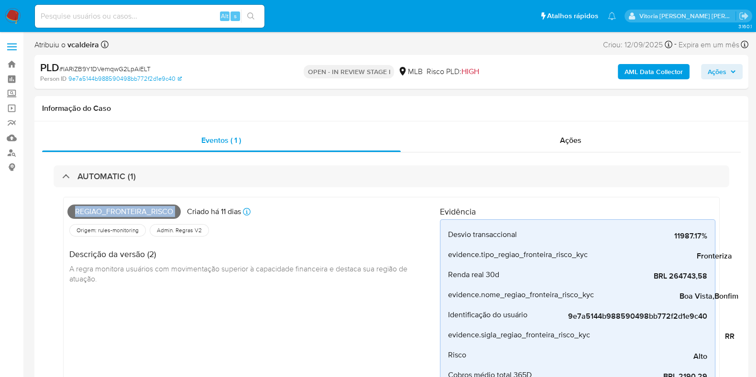
copy span "Regiao_fronteira_risco"
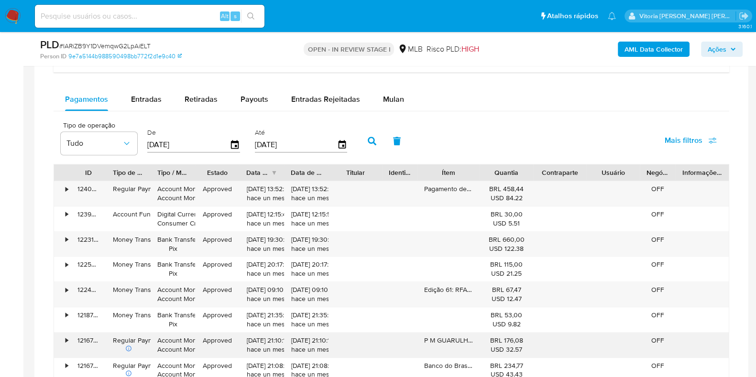
scroll to position [1016, 0]
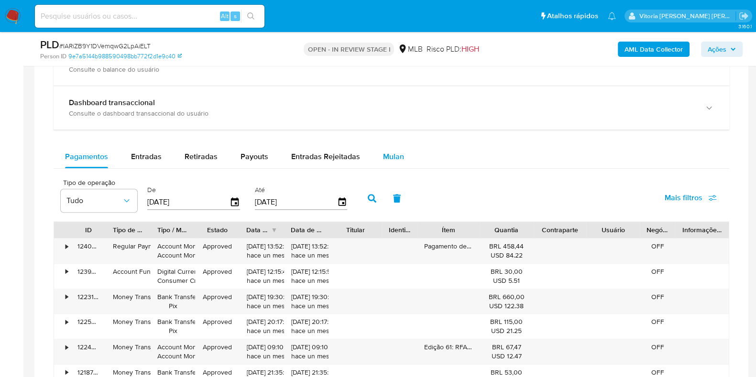
click at [396, 159] on span "Mulan" at bounding box center [393, 156] width 21 height 11
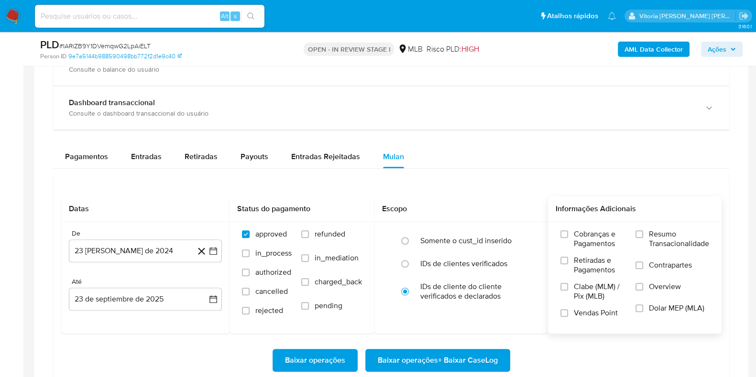
click at [604, 237] on span "Resumo Transacionalidade" at bounding box center [679, 238] width 60 height 19
click at [604, 237] on input "Resumo Transacionalidade" at bounding box center [639, 234] width 8 height 8
click at [140, 257] on button "23 de agosto de 2024" at bounding box center [145, 250] width 153 height 23
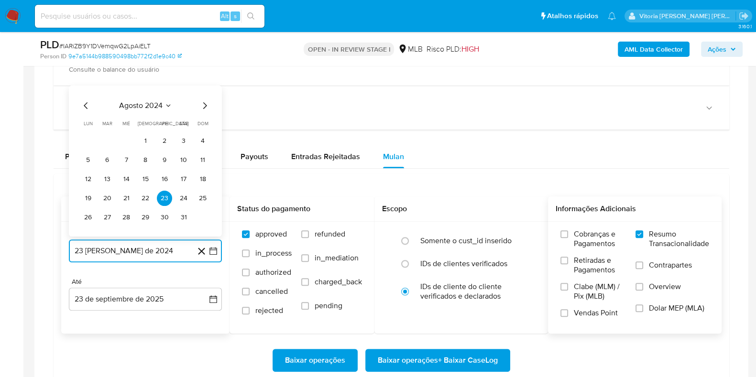
click at [162, 105] on span "agosto 2024" at bounding box center [141, 106] width 44 height 10
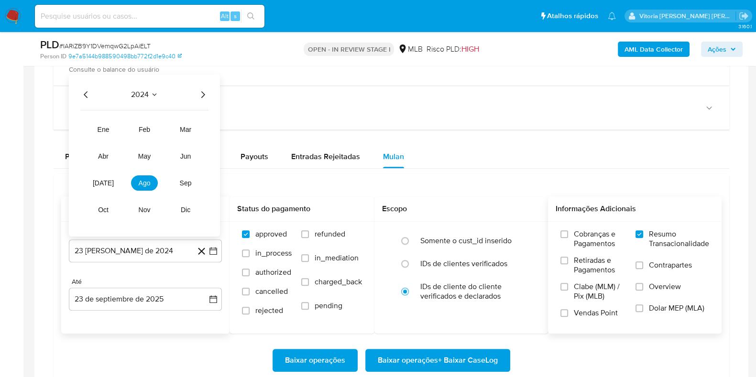
click at [200, 94] on icon "Año siguiente" at bounding box center [202, 94] width 11 height 11
click at [153, 180] on button "ago" at bounding box center [144, 182] width 27 height 15
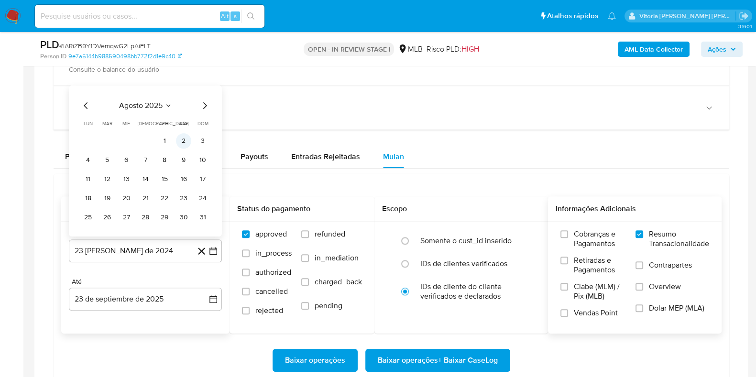
click at [177, 136] on button "2" at bounding box center [183, 140] width 15 height 15
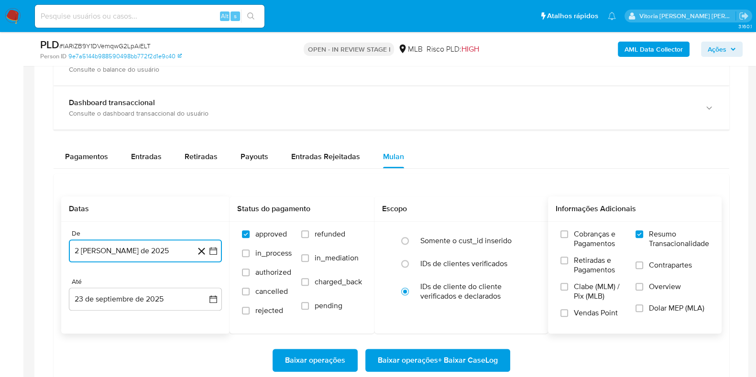
click at [124, 247] on button "2 de agosto de 2025" at bounding box center [145, 250] width 153 height 23
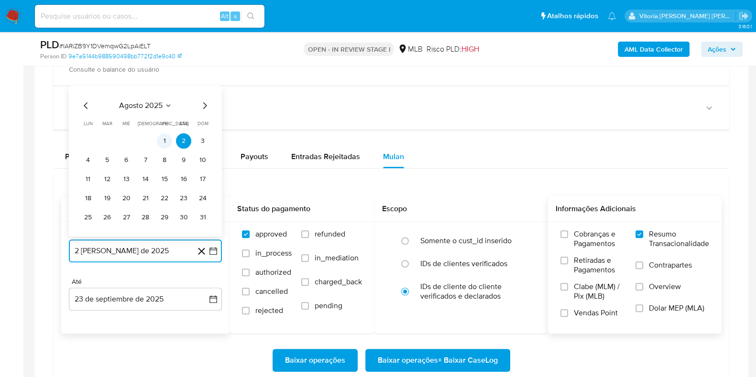
click at [166, 142] on button "1" at bounding box center [164, 140] width 15 height 15
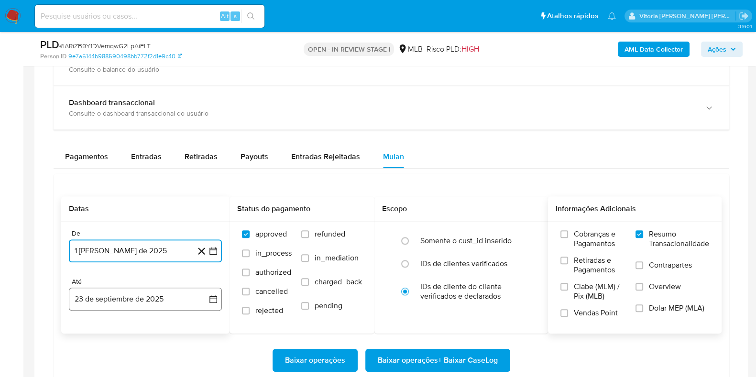
click at [144, 298] on button "23 de septiembre de 2025" at bounding box center [145, 299] width 153 height 23
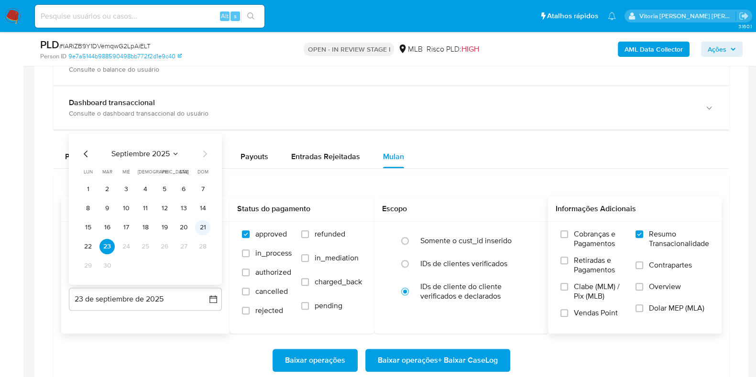
click at [199, 228] on button "21" at bounding box center [202, 227] width 15 height 15
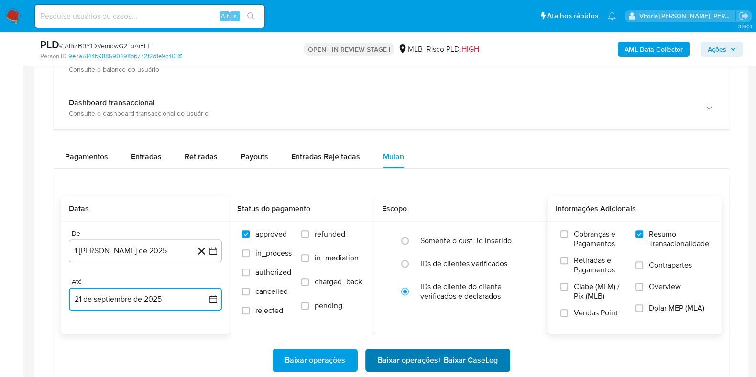
scroll to position [1076, 0]
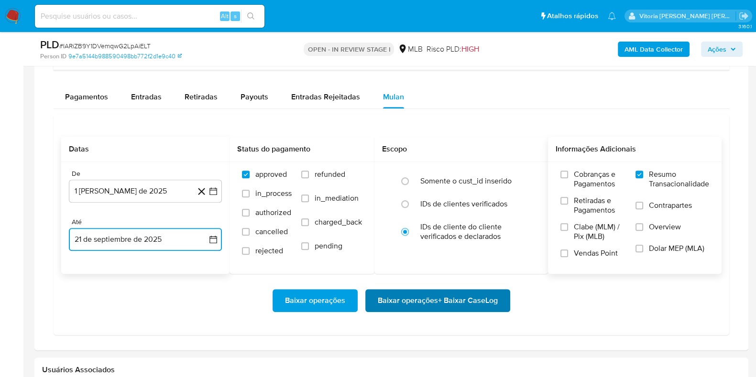
click at [391, 300] on span "Baixar operações + Baixar CaseLog" at bounding box center [438, 300] width 120 height 21
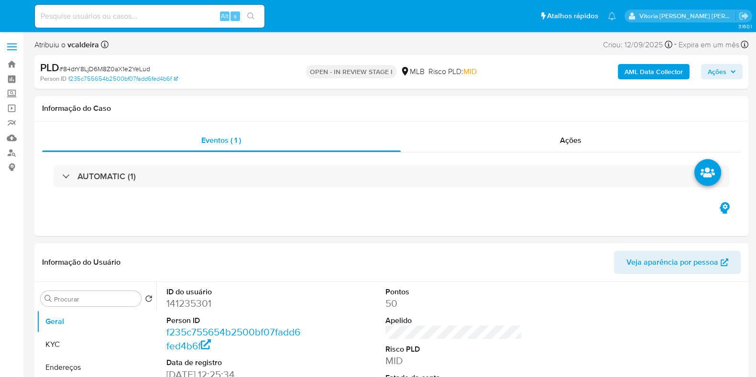
select select "10"
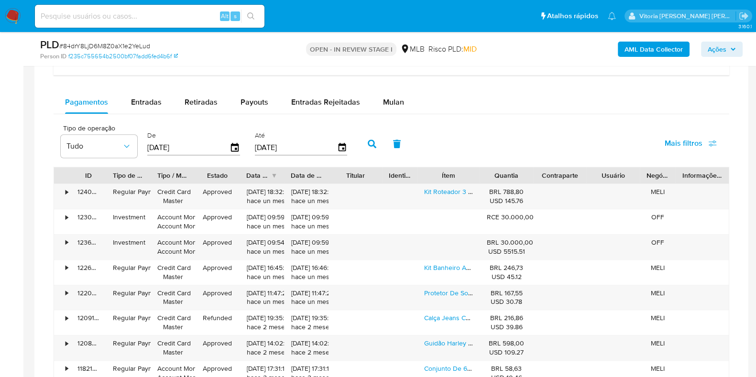
scroll to position [657, 0]
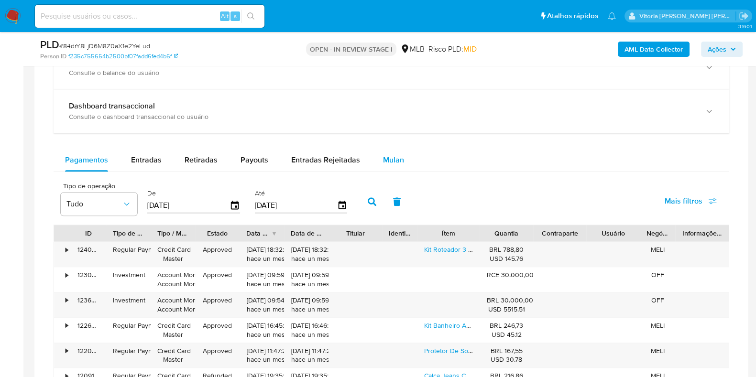
click at [395, 165] on div "Mulan" at bounding box center [393, 160] width 21 height 23
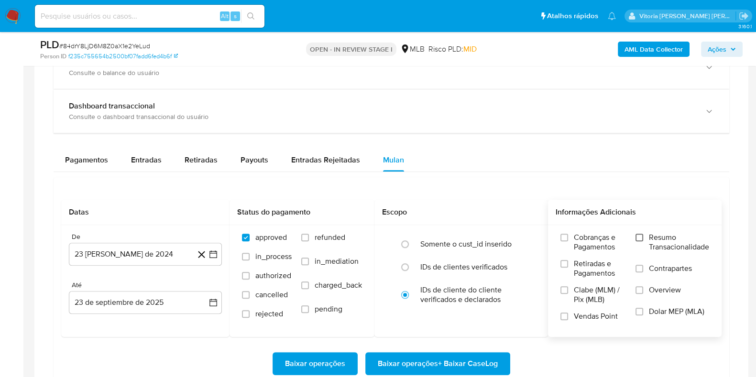
click at [636, 234] on input "Resumo Transacionalidade" at bounding box center [639, 238] width 8 height 8
click at [146, 243] on button "23 [PERSON_NAME] de 2024" at bounding box center [145, 254] width 153 height 23
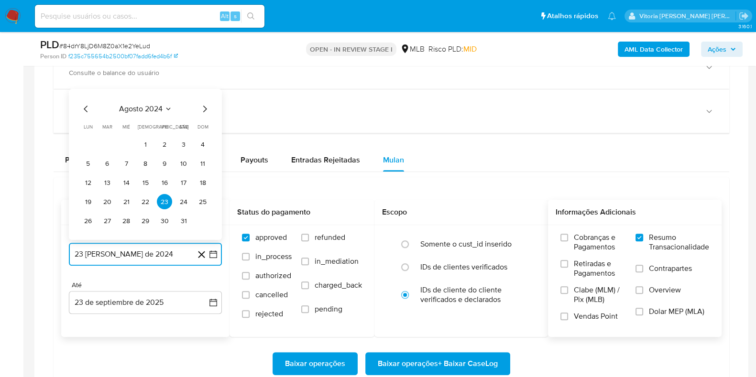
click at [160, 107] on span "agosto 2024" at bounding box center [141, 109] width 44 height 10
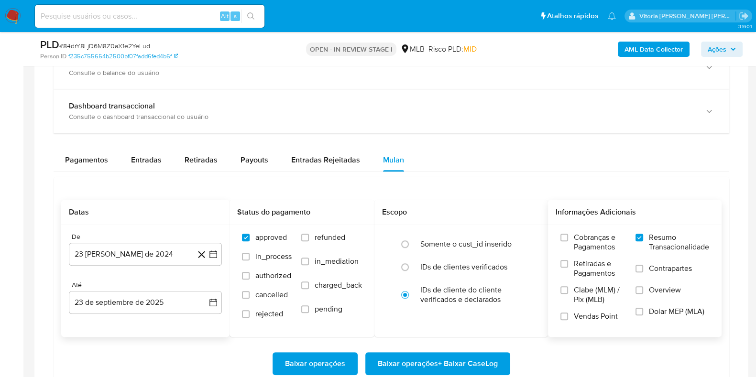
click at [426, 182] on div "Datas De 23 de agosto de 2024 23-08-2024 Até 23 de septiembre de 2025 23-09-202…" at bounding box center [391, 287] width 675 height 221
click at [116, 244] on button "23 [PERSON_NAME] de 2024" at bounding box center [145, 254] width 153 height 23
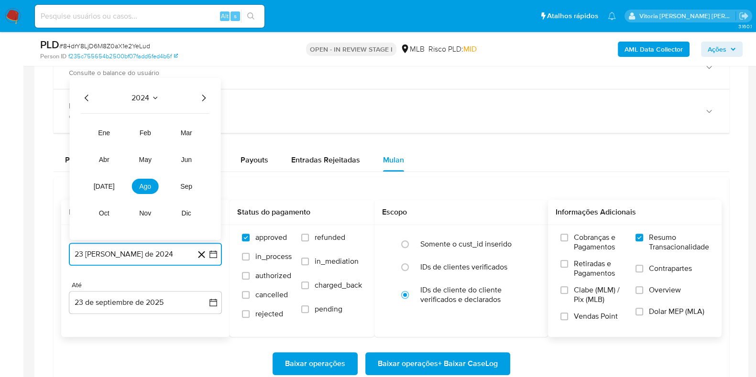
click at [146, 93] on span "2024" at bounding box center [140, 98] width 18 height 10
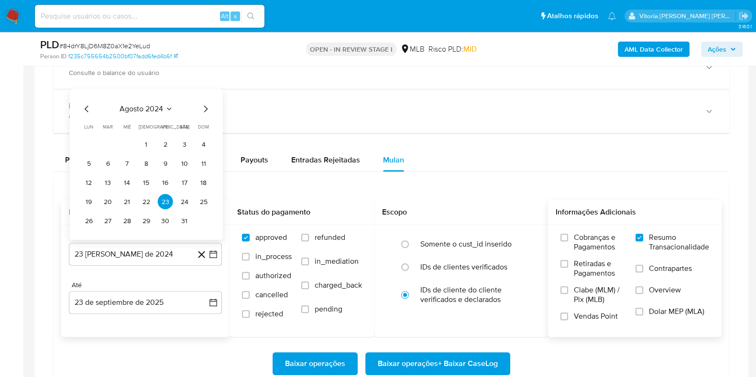
drag, startPoint x: 204, startPoint y: 107, endPoint x: 195, endPoint y: 130, distance: 24.7
click at [204, 108] on icon "Mes siguiente" at bounding box center [205, 108] width 11 height 11
click at [174, 87] on icon "Seleccionar mes y año" at bounding box center [176, 90] width 8 height 8
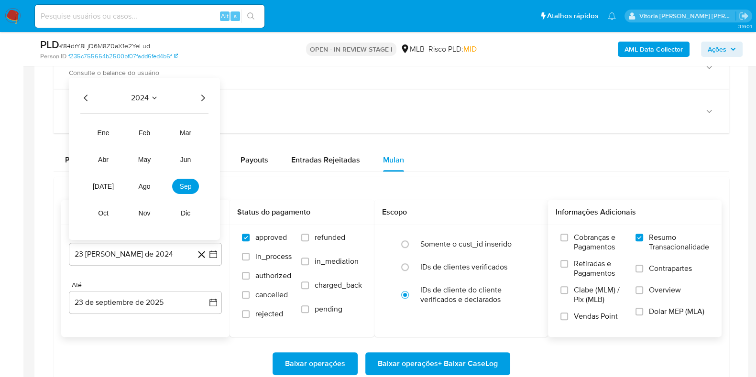
click at [199, 101] on icon "Año siguiente" at bounding box center [202, 97] width 11 height 11
click at [144, 184] on span "ago" at bounding box center [145, 187] width 12 height 8
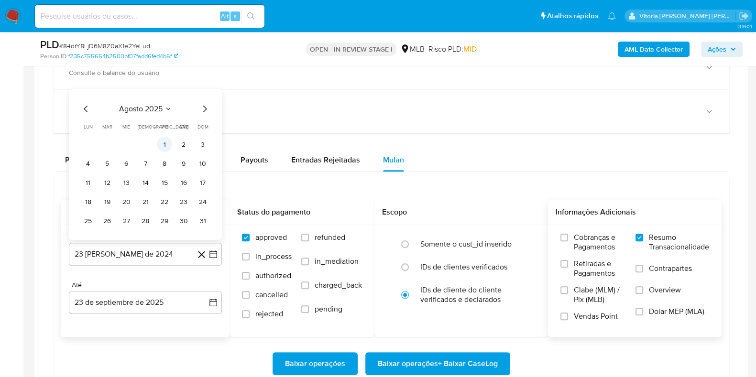
click at [162, 147] on button "1" at bounding box center [164, 144] width 15 height 15
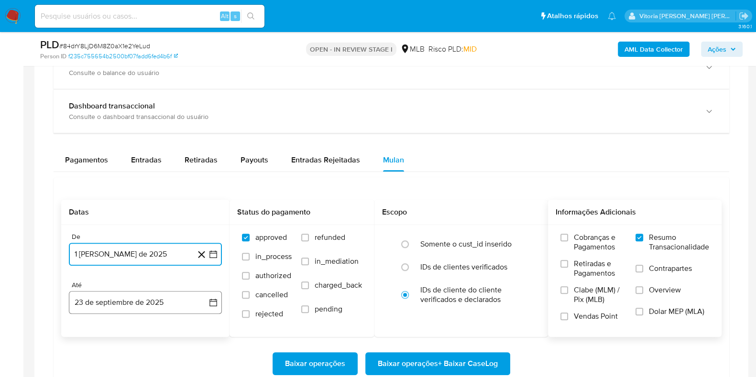
click at [103, 307] on button "23 de septiembre de 2025" at bounding box center [145, 302] width 153 height 23
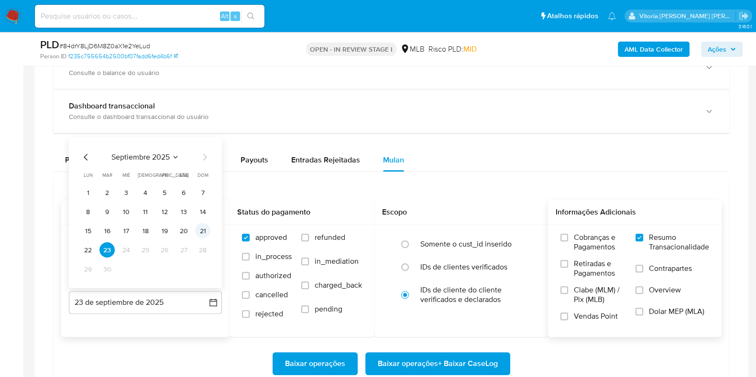
click at [201, 235] on button "21" at bounding box center [202, 230] width 15 height 15
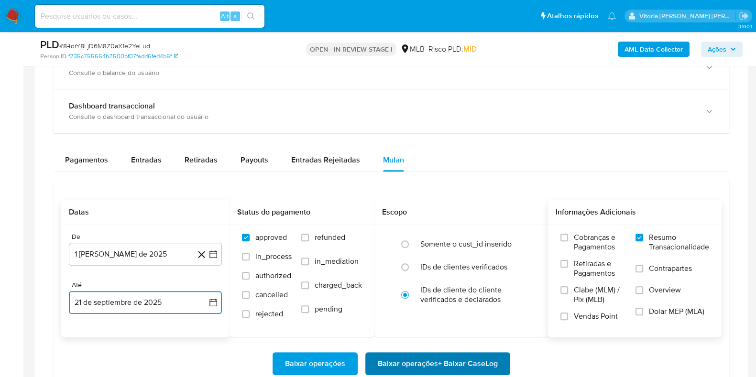
click at [392, 364] on span "Baixar operações + Baixar CaseLog" at bounding box center [438, 363] width 120 height 21
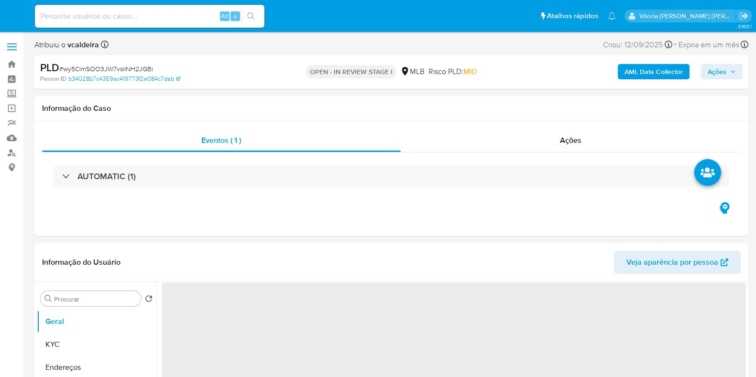
select select "10"
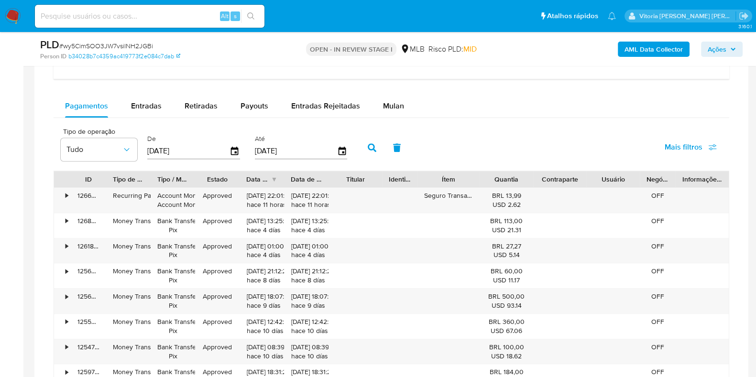
scroll to position [776, 0]
click at [396, 105] on span "Mulan" at bounding box center [393, 105] width 21 height 11
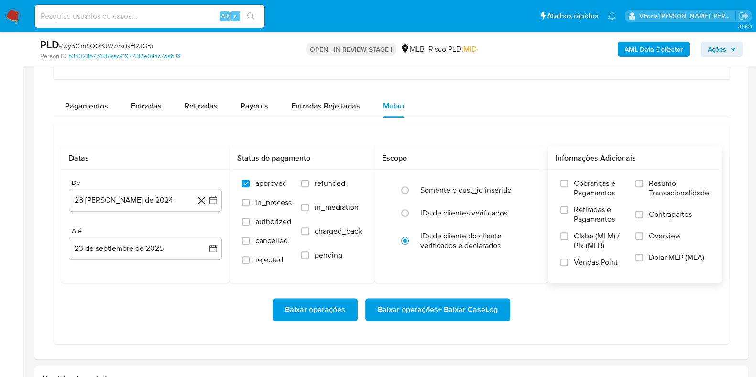
click at [676, 189] on span "Resumo Transacionalidade" at bounding box center [679, 188] width 60 height 19
click at [643, 187] on input "Resumo Transacionalidade" at bounding box center [639, 184] width 8 height 8
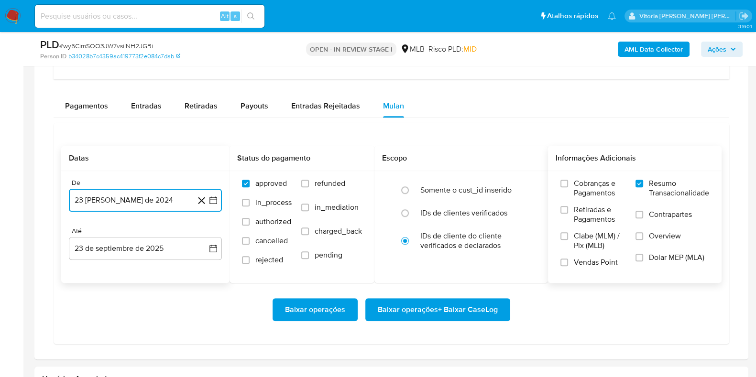
click at [159, 201] on button "23 [PERSON_NAME] de 2024" at bounding box center [145, 200] width 153 height 23
click at [153, 231] on span "agosto 2024" at bounding box center [141, 235] width 44 height 10
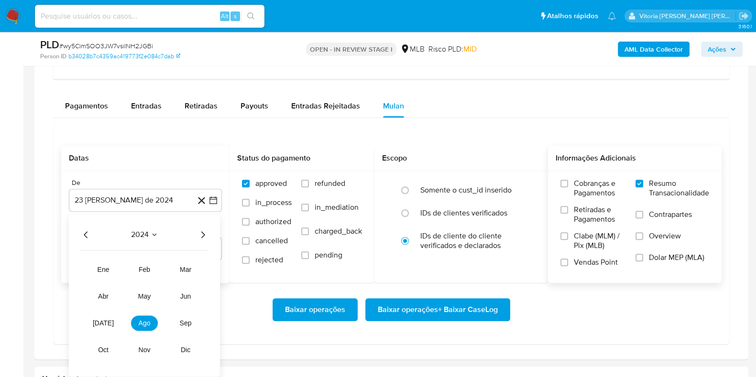
click at [197, 238] on icon "Año siguiente" at bounding box center [202, 234] width 11 height 11
click at [146, 316] on button "ago" at bounding box center [144, 322] width 27 height 15
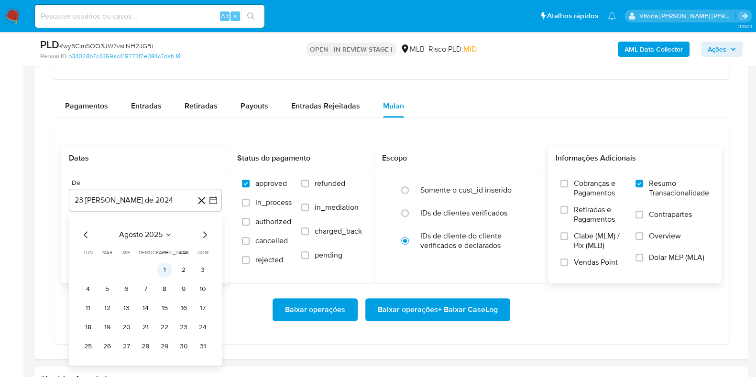
click at [167, 271] on button "1" at bounding box center [164, 269] width 15 height 15
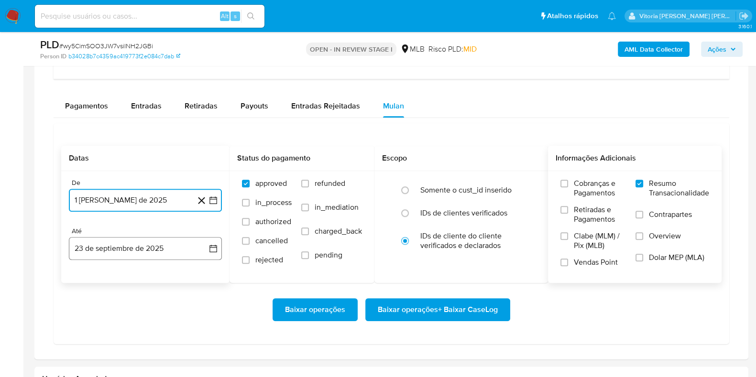
click at [152, 246] on button "23 de septiembre de 2025" at bounding box center [145, 248] width 153 height 23
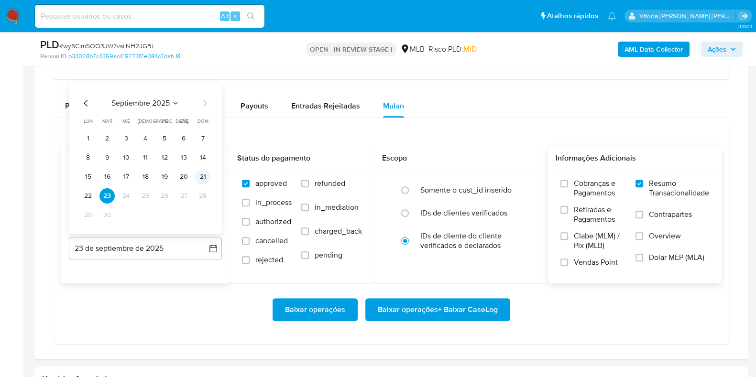
click at [201, 176] on button "21" at bounding box center [202, 176] width 15 height 15
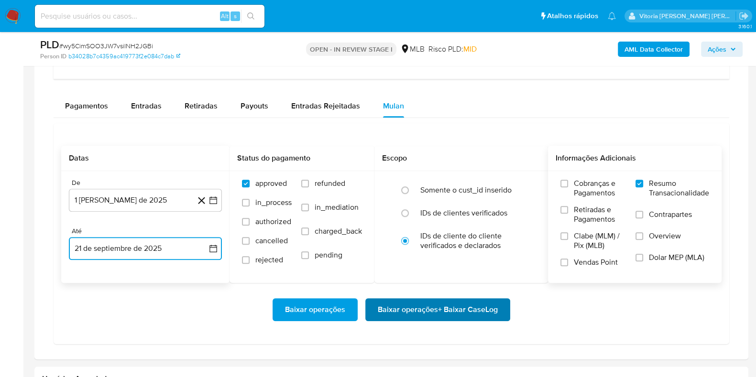
click at [416, 304] on span "Baixar operações + Baixar CaseLog" at bounding box center [438, 309] width 120 height 21
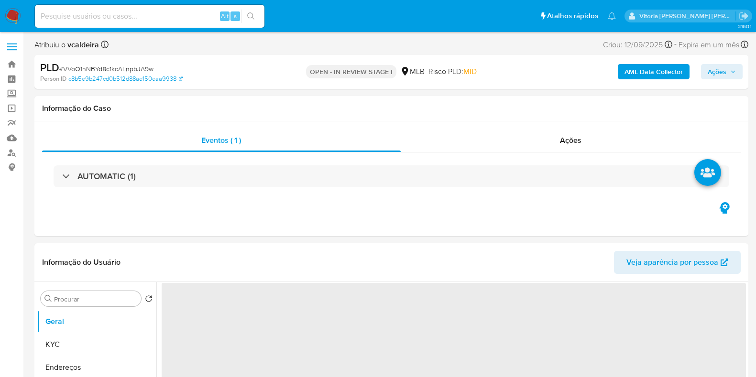
select select "10"
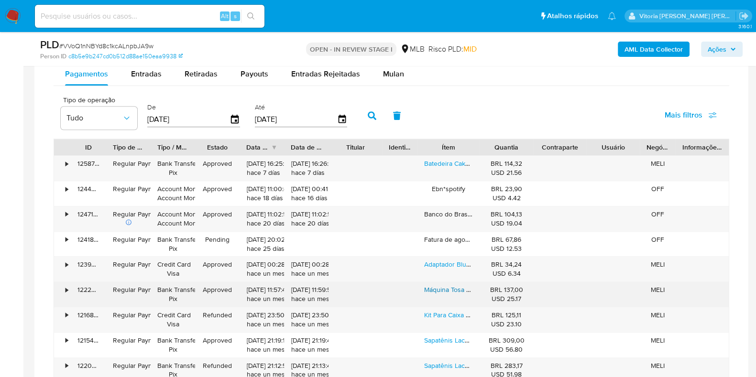
scroll to position [657, 0]
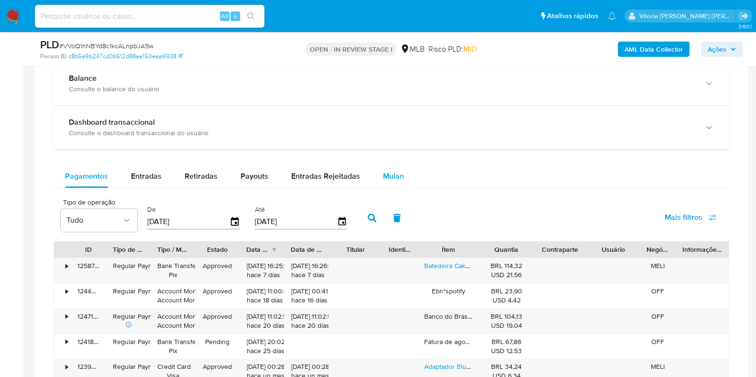
click at [406, 170] on button "Mulan" at bounding box center [393, 176] width 44 height 23
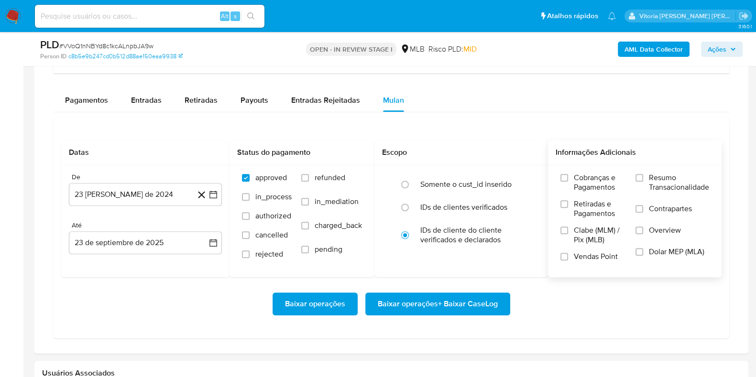
scroll to position [776, 0]
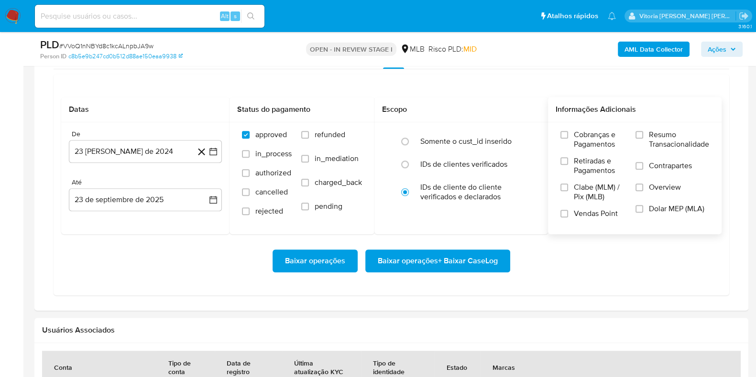
click at [667, 130] on span "Resumo Transacionalidade" at bounding box center [679, 139] width 60 height 19
click at [643, 131] on input "Resumo Transacionalidade" at bounding box center [639, 135] width 8 height 8
click at [154, 152] on button "23 [PERSON_NAME] de 2024" at bounding box center [145, 151] width 153 height 23
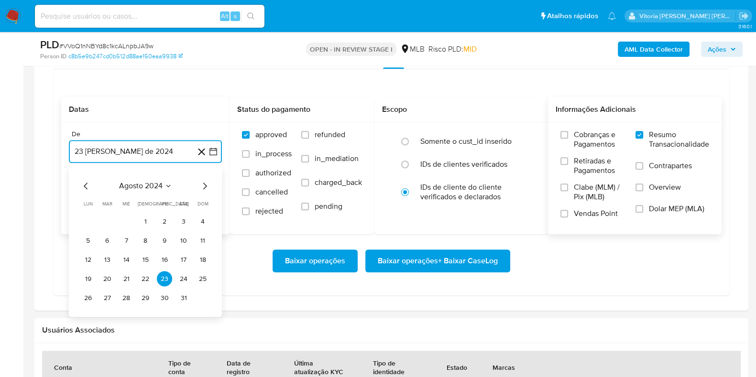
click at [167, 185] on icon "Seleccionar mes y año" at bounding box center [168, 186] width 8 height 8
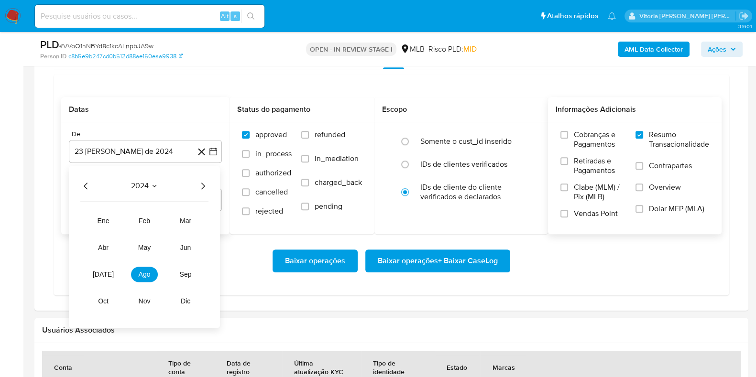
click at [207, 185] on icon "Año siguiente" at bounding box center [202, 185] width 11 height 11
click at [134, 281] on tr "ene feb mar abr may jun [DATE] ago sep oct nov dic" at bounding box center [144, 261] width 109 height 96
click at [141, 276] on span "ago" at bounding box center [145, 275] width 12 height 8
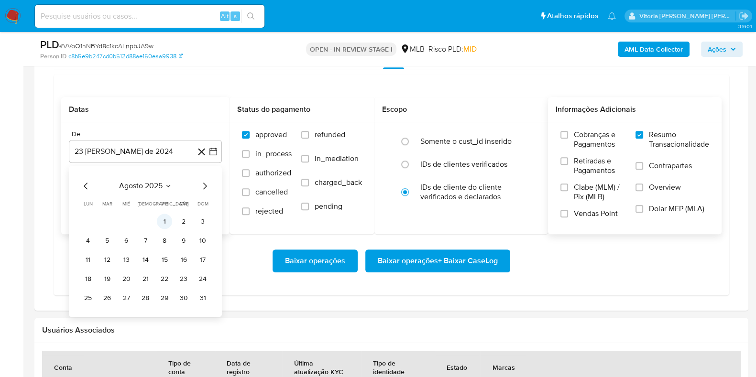
click at [172, 221] on button "1" at bounding box center [164, 221] width 15 height 15
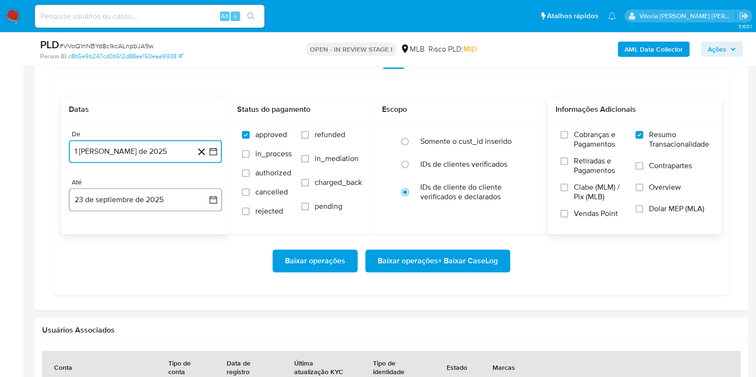
click at [139, 199] on button "23 de septiembre de 2025" at bounding box center [145, 199] width 153 height 23
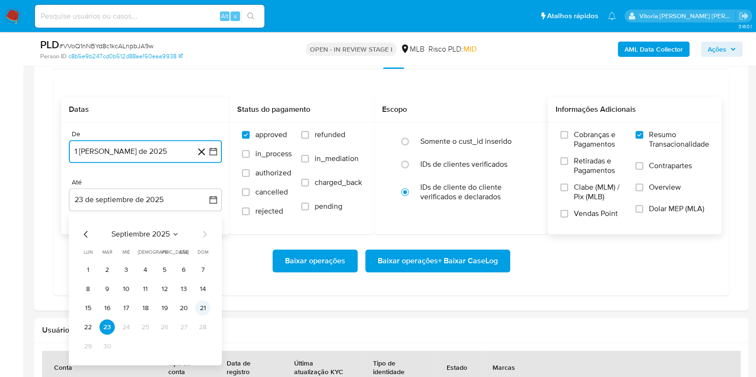
click at [201, 307] on button "21" at bounding box center [202, 307] width 15 height 15
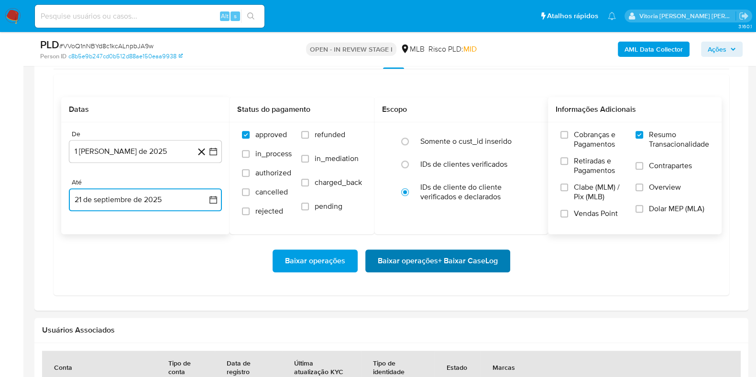
click at [381, 264] on span "Baixar operações + Baixar CaseLog" at bounding box center [438, 260] width 120 height 21
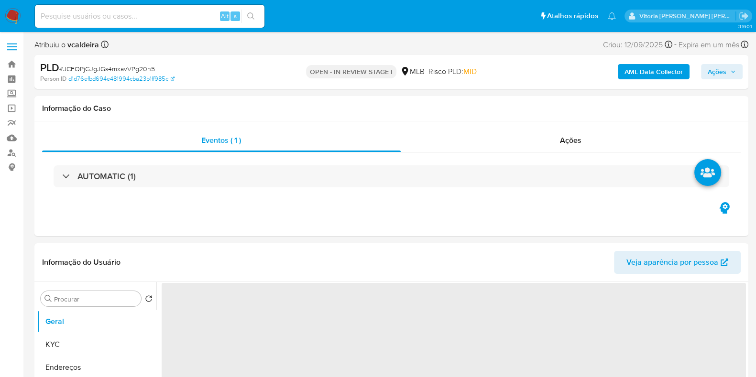
select select "10"
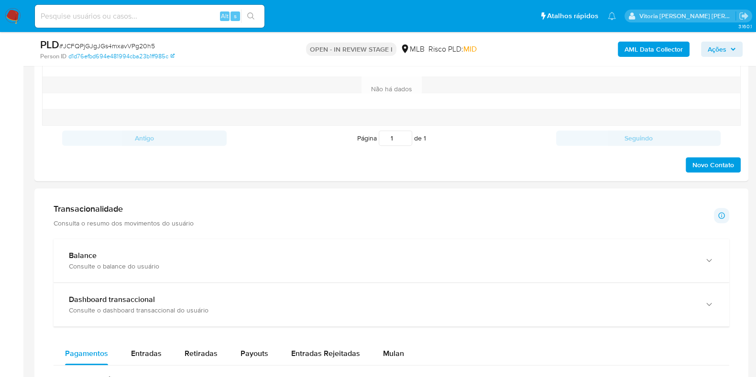
scroll to position [717, 0]
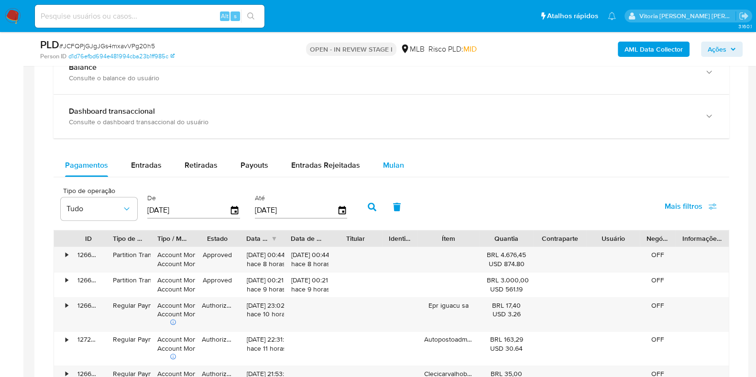
click at [386, 161] on span "Mulan" at bounding box center [393, 165] width 21 height 11
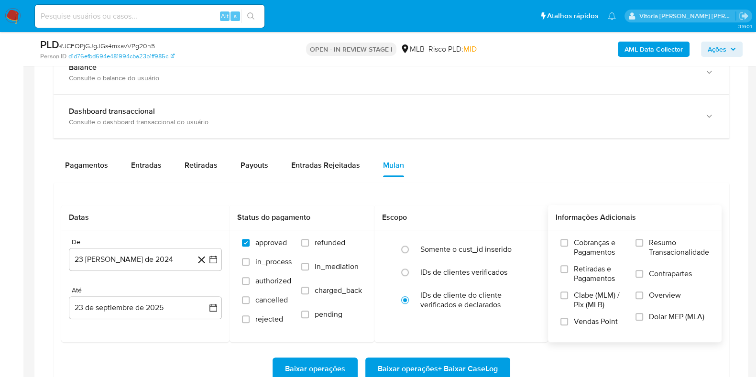
scroll to position [776, 0]
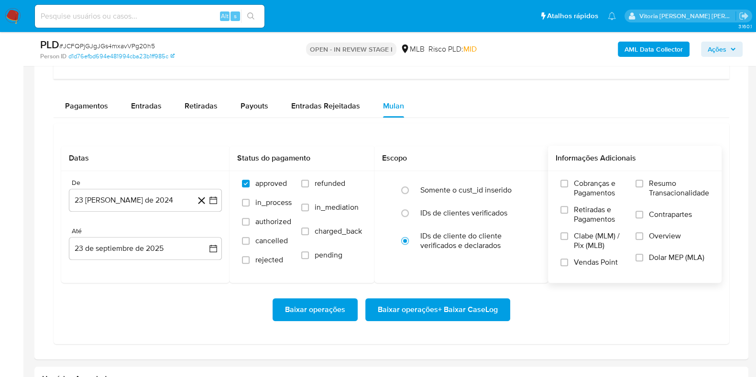
click at [665, 186] on span "Resumo Transacionalidade" at bounding box center [679, 188] width 60 height 19
click at [643, 186] on input "Resumo Transacionalidade" at bounding box center [639, 184] width 8 height 8
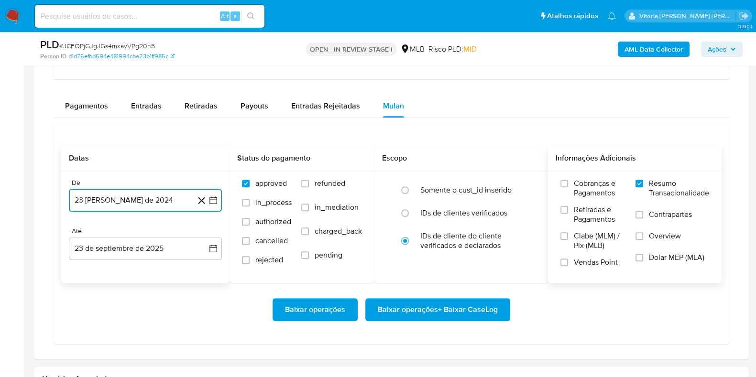
click at [155, 199] on button "23 de agosto de 2024" at bounding box center [145, 200] width 153 height 23
click at [148, 230] on span "agosto 2024" at bounding box center [141, 235] width 44 height 10
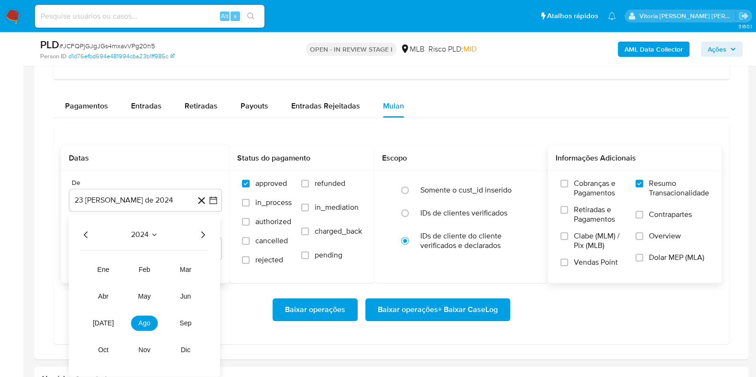
click at [204, 230] on icon "Año siguiente" at bounding box center [202, 234] width 11 height 11
click at [144, 332] on tr "ene feb mar abr may jun jul ago sep oct nov dic" at bounding box center [144, 310] width 109 height 96
click at [145, 315] on button "ago" at bounding box center [144, 322] width 27 height 15
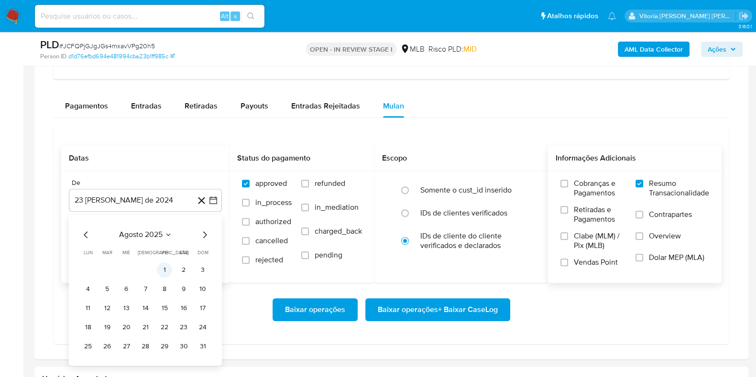
click at [168, 269] on button "1" at bounding box center [164, 269] width 15 height 15
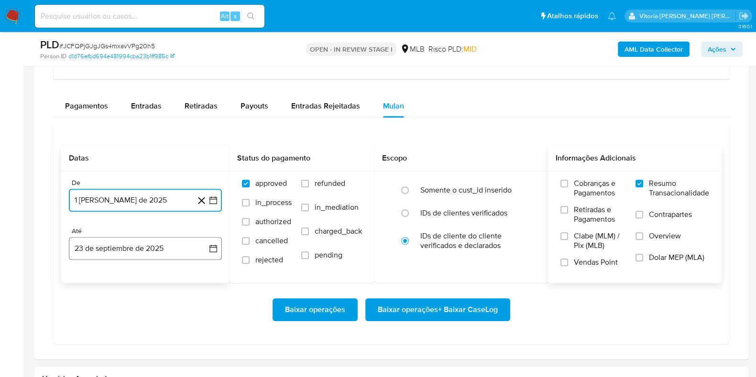
click at [152, 247] on button "23 de septiembre de 2025" at bounding box center [145, 248] width 153 height 23
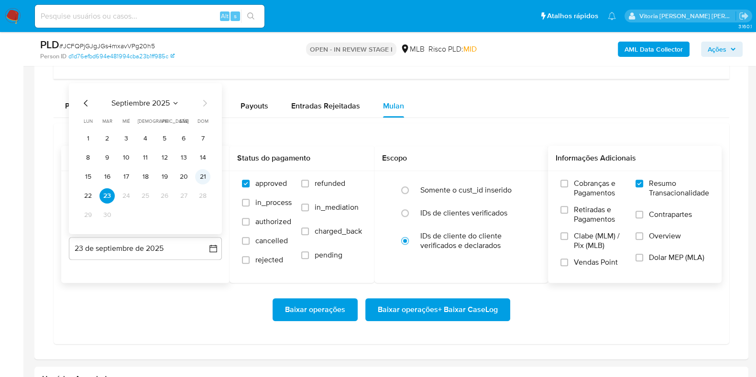
click at [203, 177] on button "21" at bounding box center [202, 176] width 15 height 15
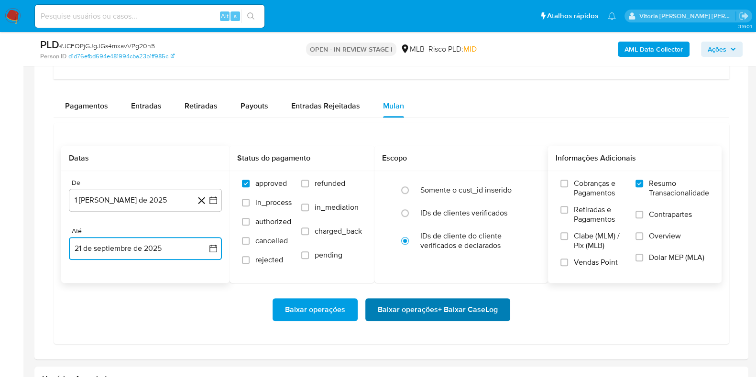
click at [425, 303] on span "Baixar operações + Baixar CaseLog" at bounding box center [438, 309] width 120 height 21
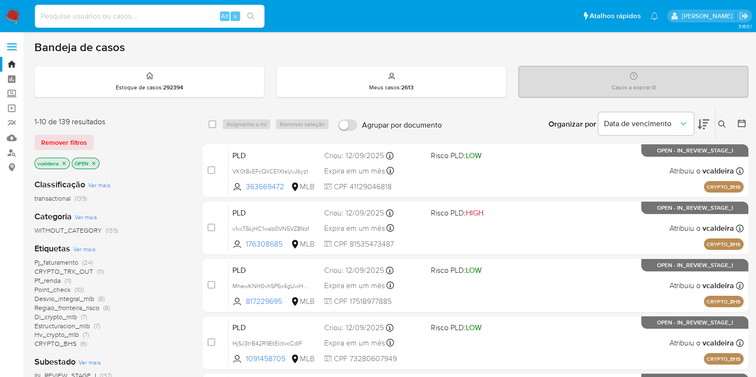
click at [83, 18] on input at bounding box center [149, 16] width 229 height 12
paste input "VO5NZzlMNAIqt8hrCpZZzDlc"
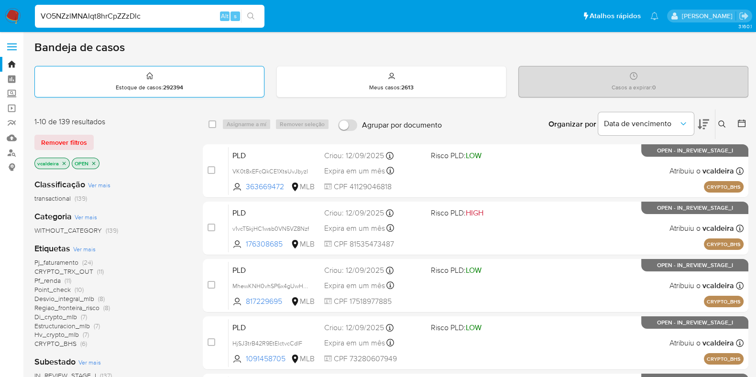
type input "VO5NZzlMNAIqt8hrCpZZzDlc"
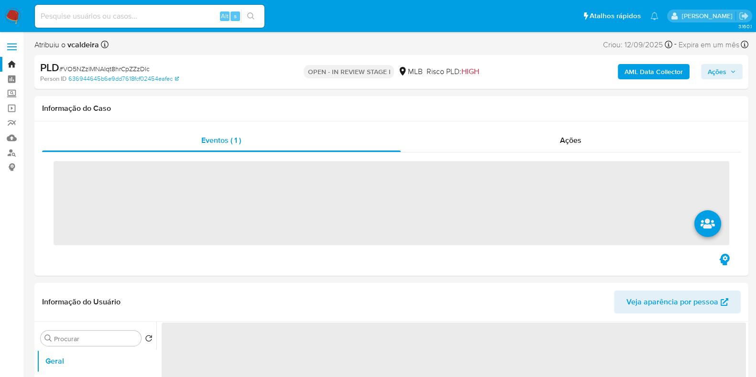
select select "10"
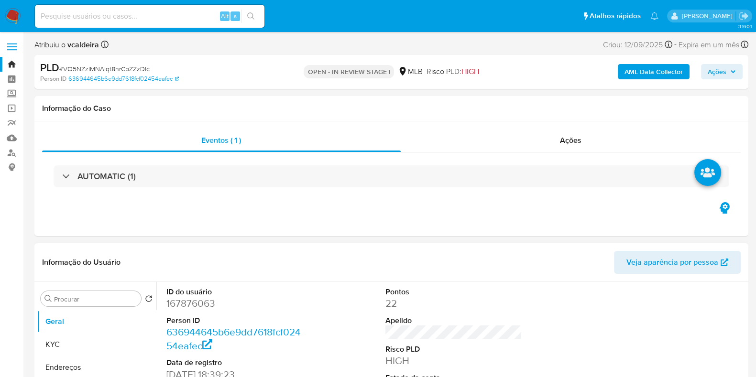
click at [191, 312] on dl "ID do usuário 167876063 Person ID 636944645b6e9dd7618fcf02454eafec Data de regi…" at bounding box center [234, 363] width 137 height 152
click at [191, 305] on dd "167876063" at bounding box center [234, 303] width 137 height 13
copy dd "167876063"
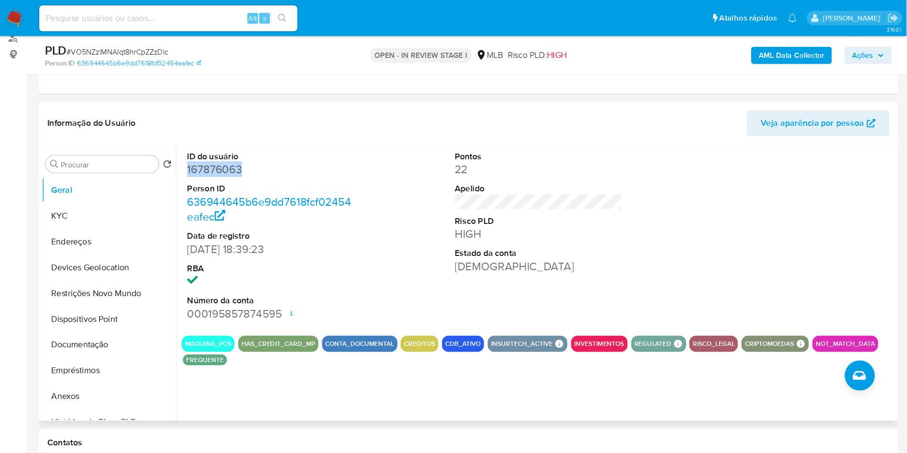
scroll to position [120, 0]
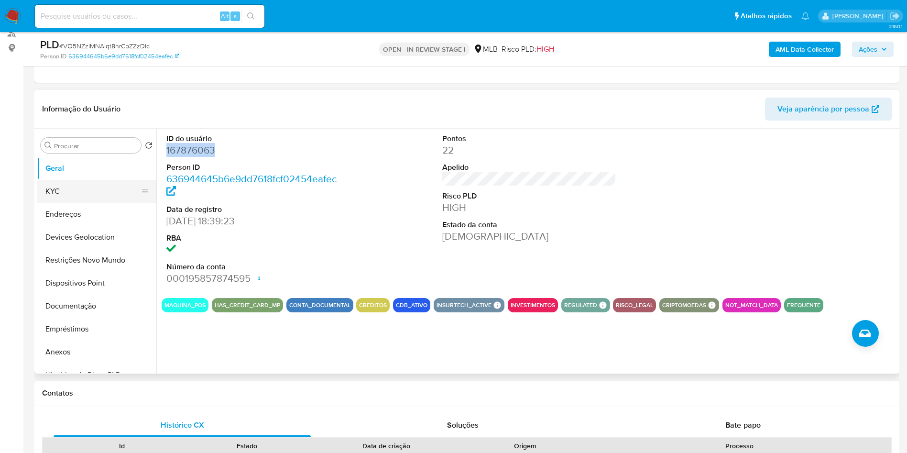
click at [59, 188] on button "KYC" at bounding box center [93, 191] width 112 height 23
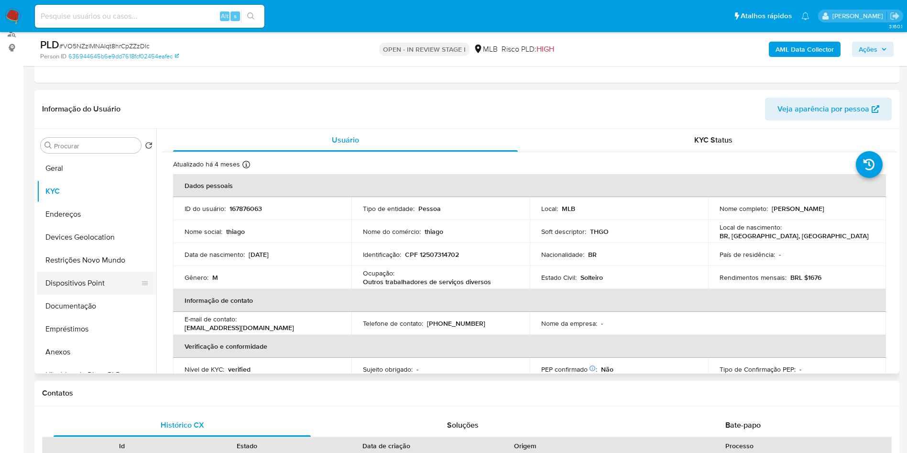
drag, startPoint x: 68, startPoint y: 299, endPoint x: 91, endPoint y: 284, distance: 26.7
click at [68, 301] on button "Documentação" at bounding box center [97, 305] width 120 height 23
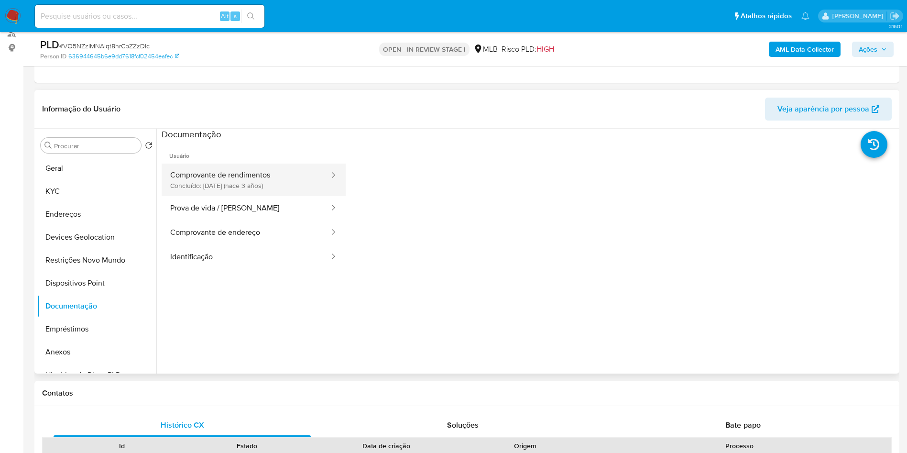
click at [255, 181] on button "Comprovante de rendimentos Concluído: 27/04/2022 (hace 3 años)" at bounding box center [246, 179] width 169 height 33
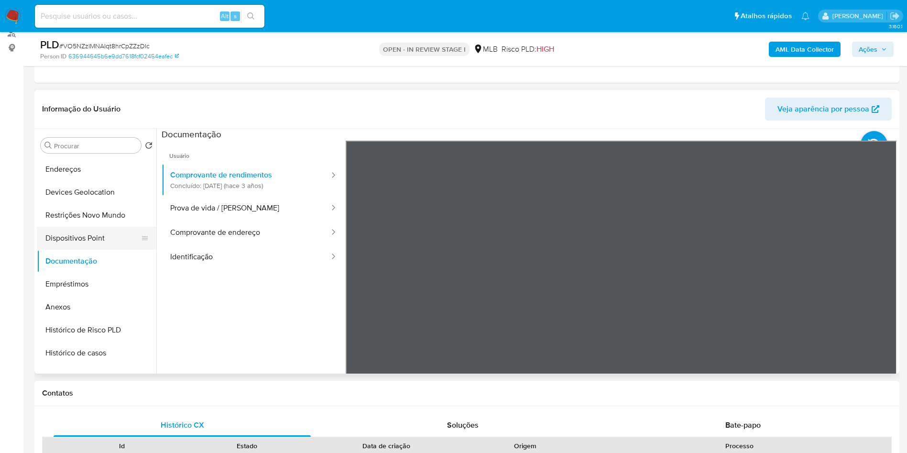
scroll to position [143, 0]
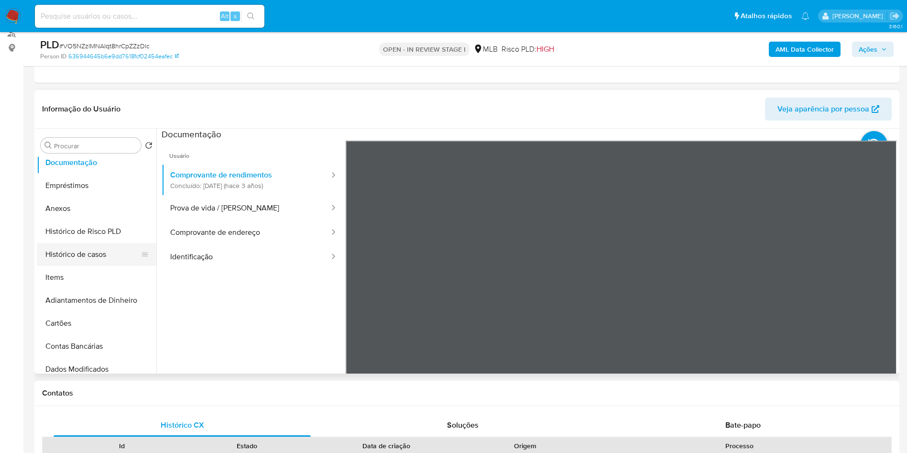
click at [96, 263] on button "Histórico de casos" at bounding box center [93, 254] width 112 height 23
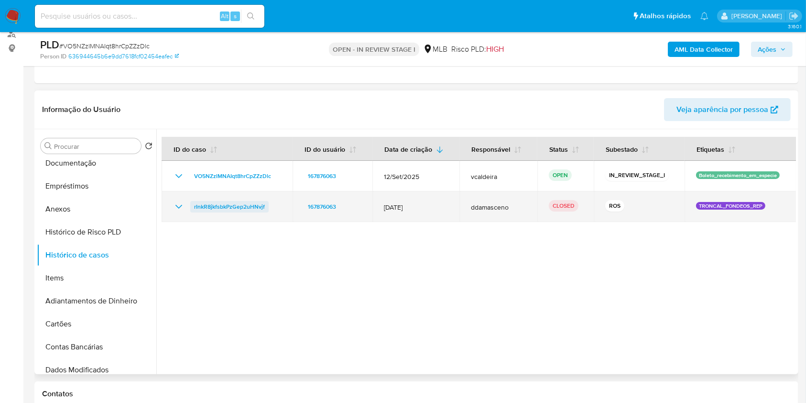
click at [247, 208] on span "rInkR8jkfsbkPzGep2uHNvjf" at bounding box center [229, 206] width 71 height 11
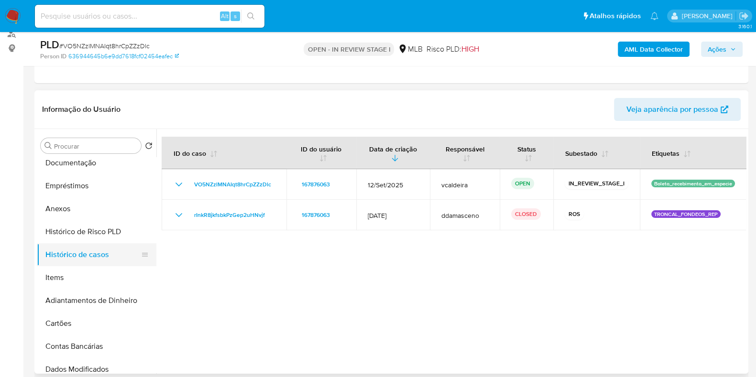
scroll to position [0, 0]
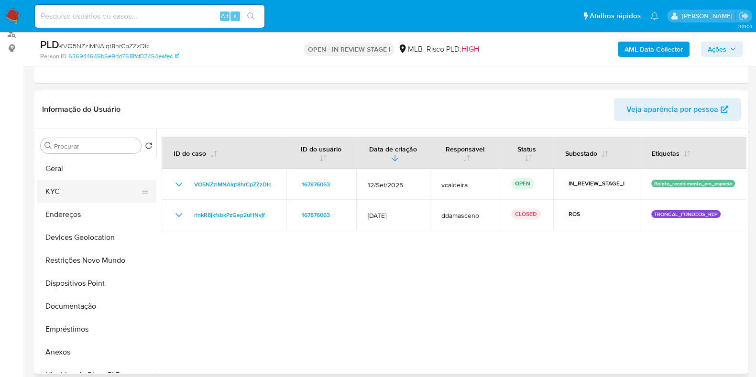
click at [62, 183] on button "KYC" at bounding box center [93, 191] width 112 height 23
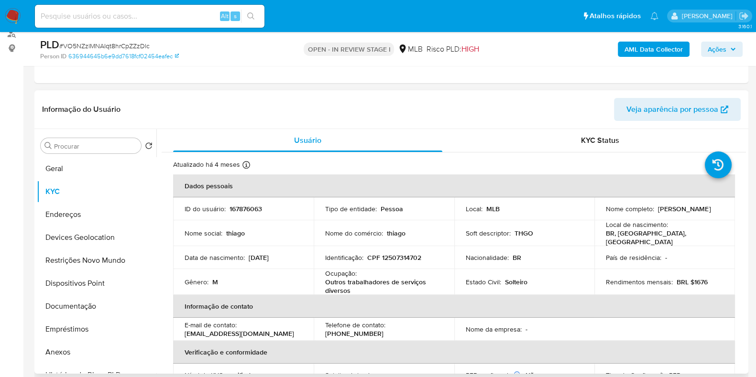
click at [244, 209] on p "167876063" at bounding box center [245, 209] width 33 height 9
click at [245, 209] on p "167876063" at bounding box center [245, 209] width 33 height 9
copy p "167876063"
drag, startPoint x: 289, startPoint y: 250, endPoint x: 246, endPoint y: 255, distance: 43.7
click at [246, 255] on div "Data de nascimento : 28/05/1987" at bounding box center [244, 257] width 118 height 9
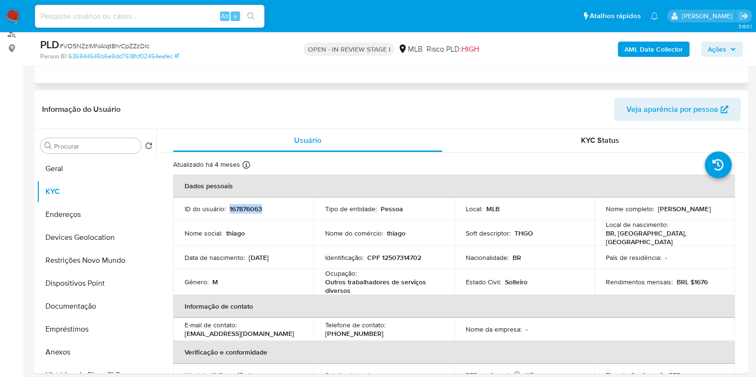
copy div "28/05/1987"
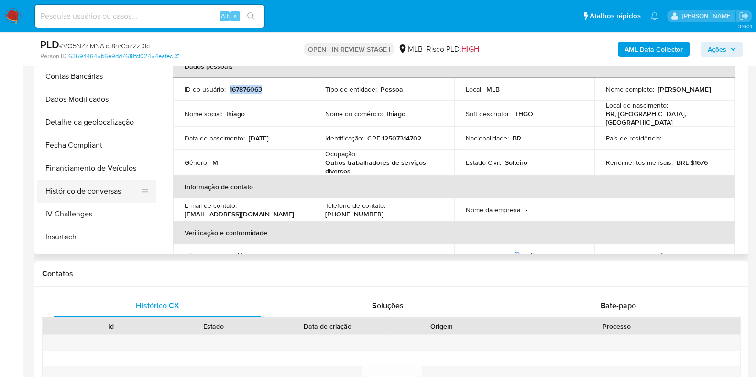
scroll to position [359, 0]
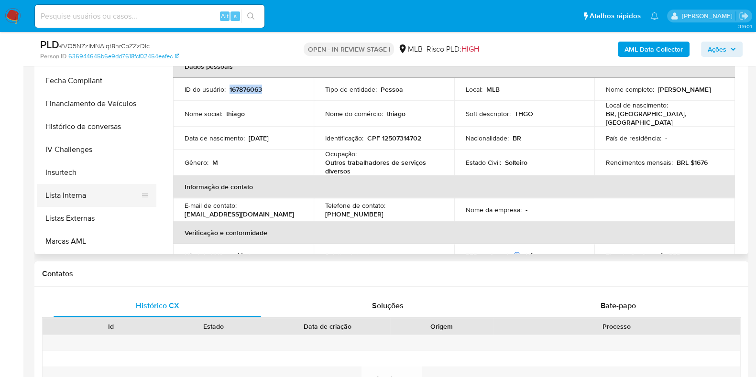
click at [52, 191] on button "Lista Interna" at bounding box center [93, 195] width 112 height 23
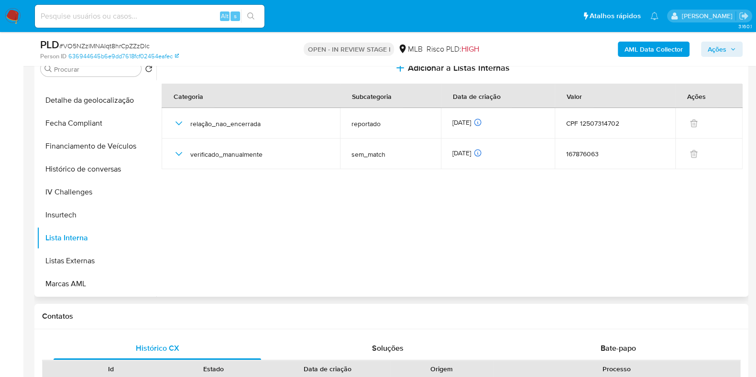
scroll to position [179, 0]
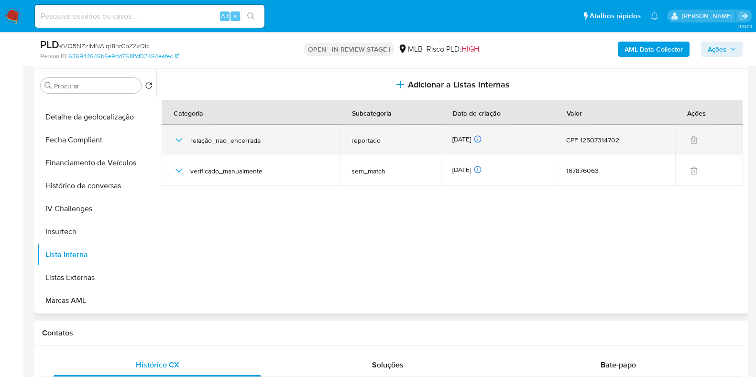
click at [180, 142] on icon "button" at bounding box center [178, 139] width 11 height 11
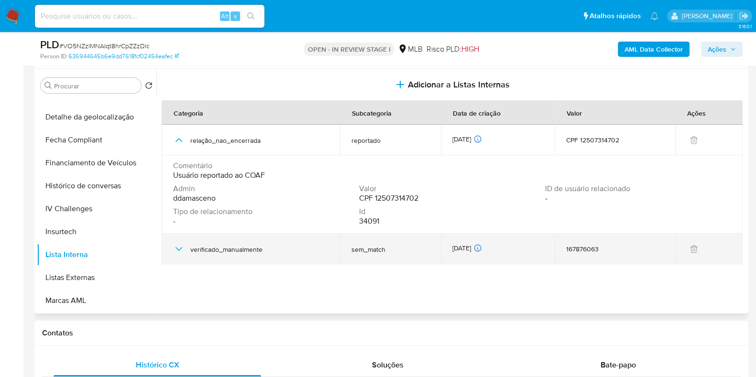
click at [175, 246] on icon "button" at bounding box center [178, 248] width 11 height 11
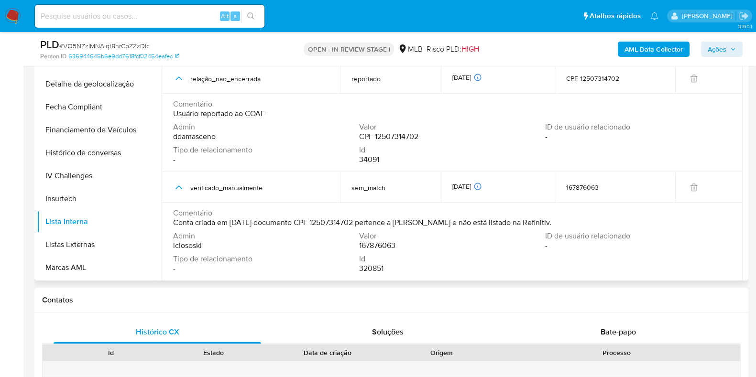
scroll to position [239, 0]
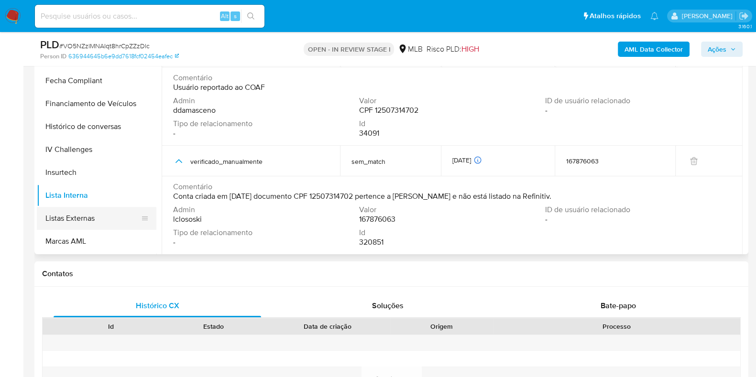
click at [45, 216] on button "Listas Externas" at bounding box center [93, 218] width 112 height 23
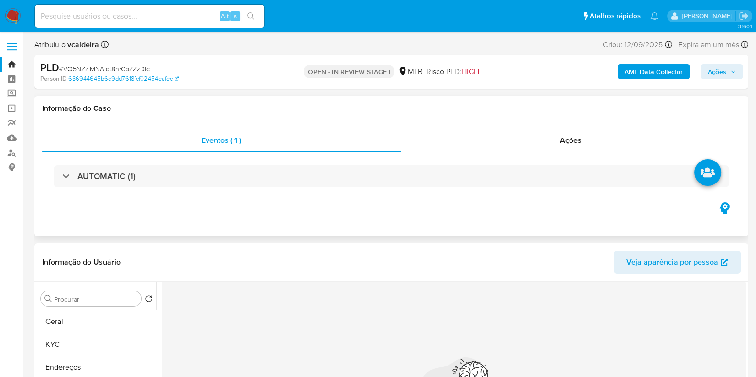
scroll to position [119, 0]
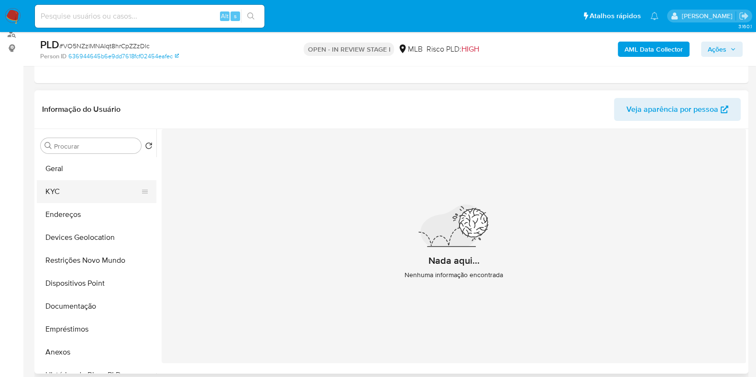
click at [64, 187] on button "KYC" at bounding box center [93, 191] width 112 height 23
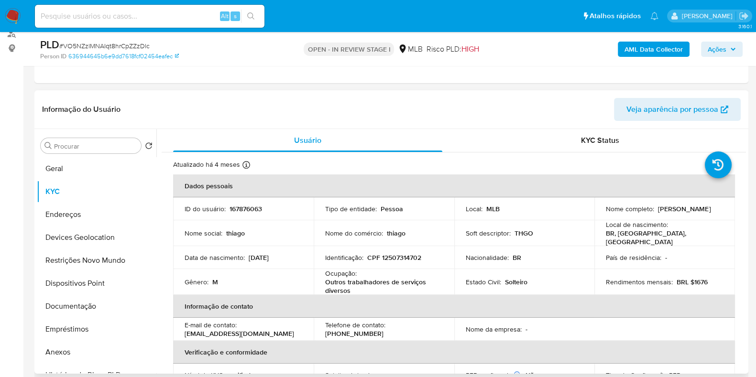
click at [636, 218] on td "Nome completo : Thiago Henrique Gomes Oliveira" at bounding box center [664, 208] width 141 height 23
drag, startPoint x: 707, startPoint y: 211, endPoint x: 601, endPoint y: 216, distance: 105.8
click at [601, 216] on td "Nome completo : Thiago Henrique Gomes Oliveira" at bounding box center [664, 208] width 141 height 23
copy p "Thiago Henrique Gomes Oliveira"
click at [74, 303] on button "Documentação" at bounding box center [93, 306] width 112 height 23
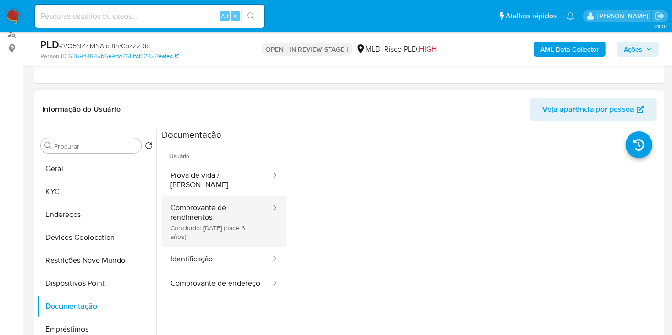
click at [187, 231] on button "Comprovante de rendimentos Concluído: 27/04/2022 (hace 3 años)" at bounding box center [217, 221] width 110 height 51
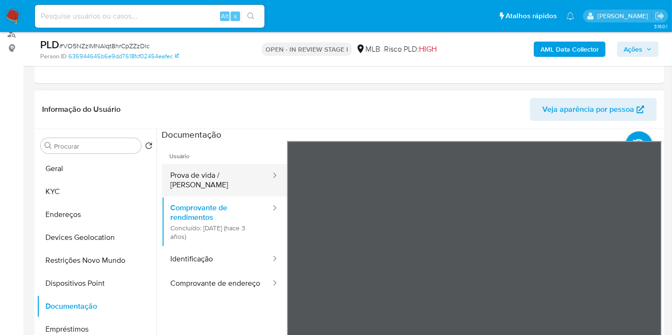
click at [242, 165] on button "Prova de vida / Selfie" at bounding box center [217, 180] width 110 height 33
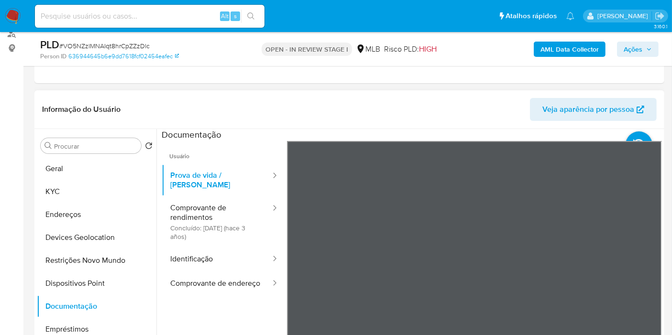
click at [447, 142] on div at bounding box center [474, 298] width 375 height 314
click at [159, 283] on div at bounding box center [408, 251] width 505 height 245
click at [188, 279] on button "Comprovante de endereço" at bounding box center [217, 284] width 110 height 24
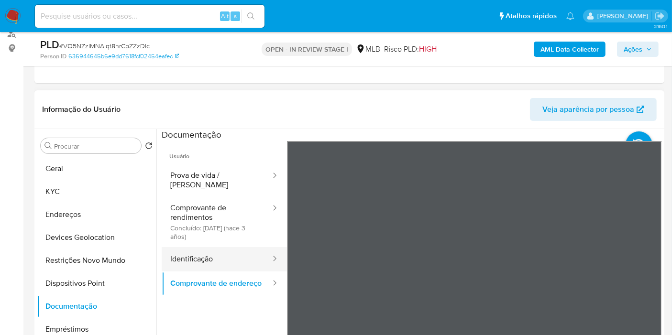
click at [202, 250] on button "Identificação" at bounding box center [217, 259] width 110 height 24
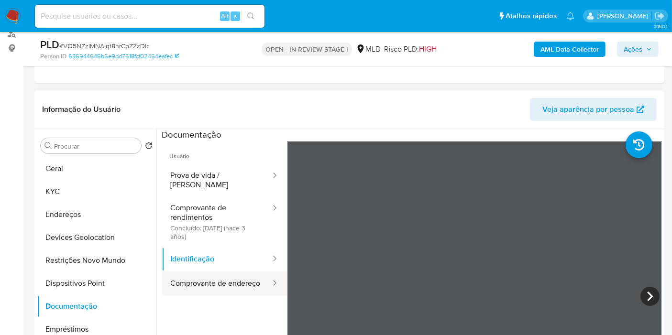
drag, startPoint x: 193, startPoint y: 279, endPoint x: 218, endPoint y: 281, distance: 25.0
click at [193, 279] on button "Comprovante de endereço" at bounding box center [217, 284] width 110 height 24
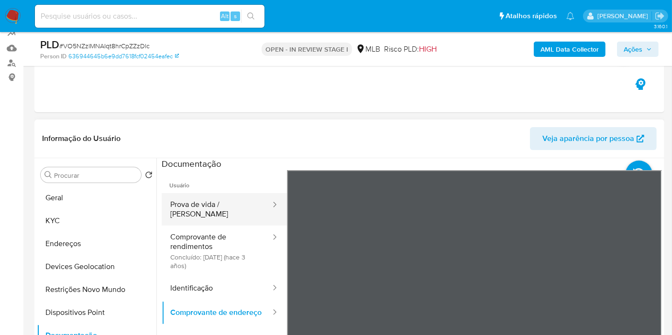
scroll to position [66, 0]
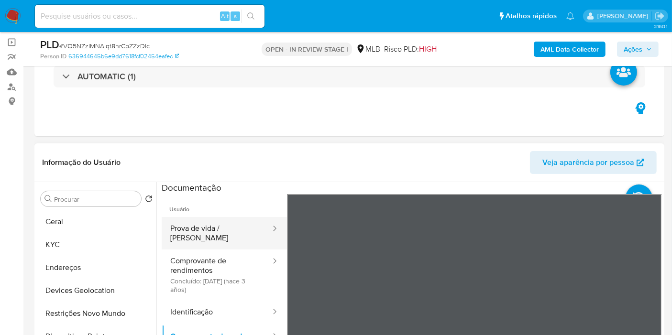
click at [224, 225] on button "Prova de vida / Selfie" at bounding box center [217, 233] width 110 height 33
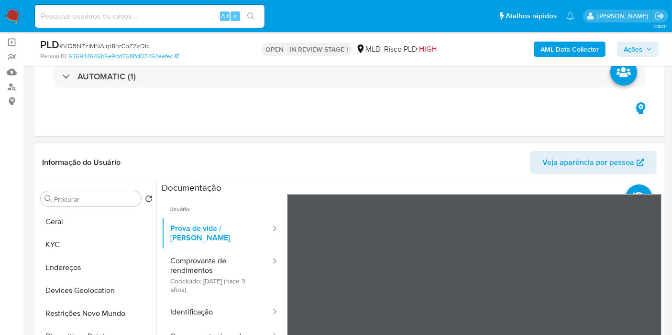
drag, startPoint x: 569, startPoint y: 302, endPoint x: 538, endPoint y: 252, distance: 59.3
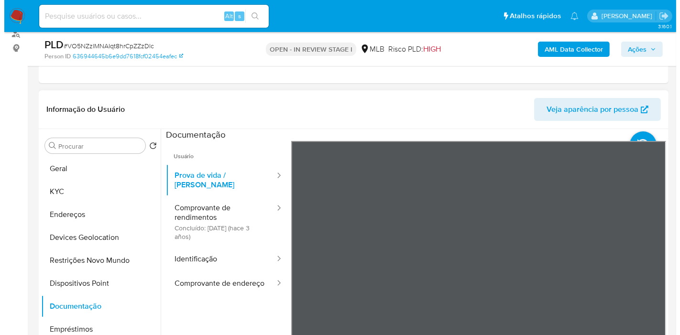
scroll to position [29, 0]
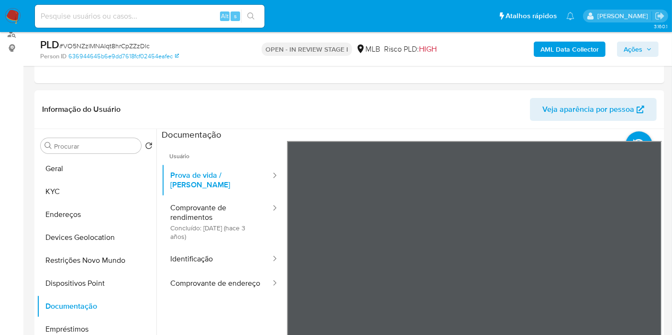
click at [564, 46] on b "AML Data Collector" at bounding box center [569, 49] width 58 height 15
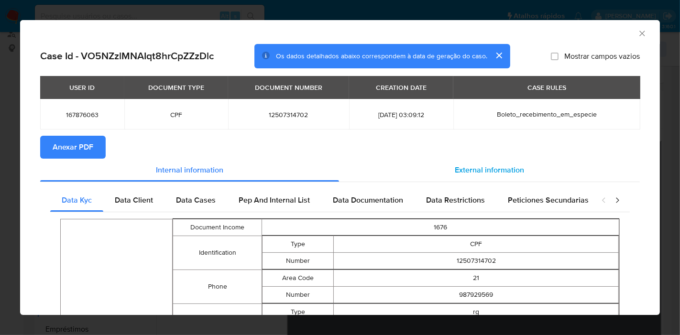
click at [483, 170] on span "External information" at bounding box center [489, 169] width 69 height 11
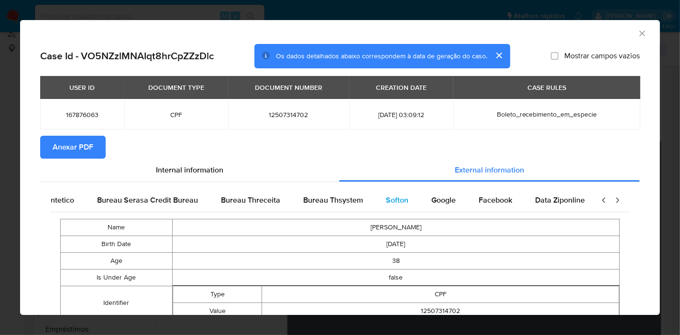
scroll to position [0, 201]
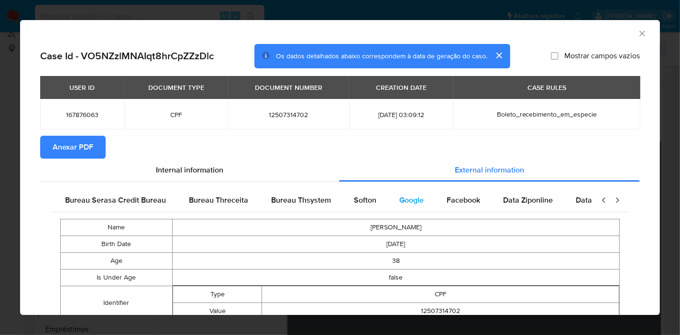
click at [402, 200] on span "Google" at bounding box center [411, 200] width 24 height 11
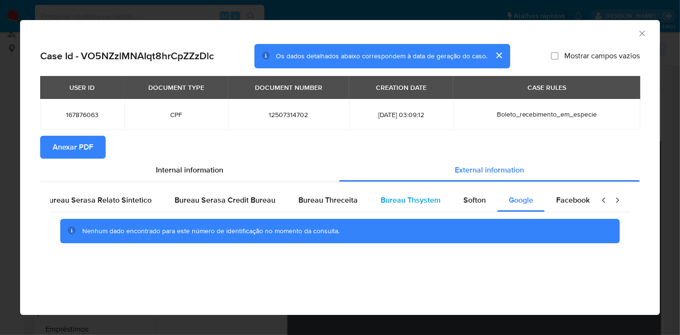
scroll to position [0, 0]
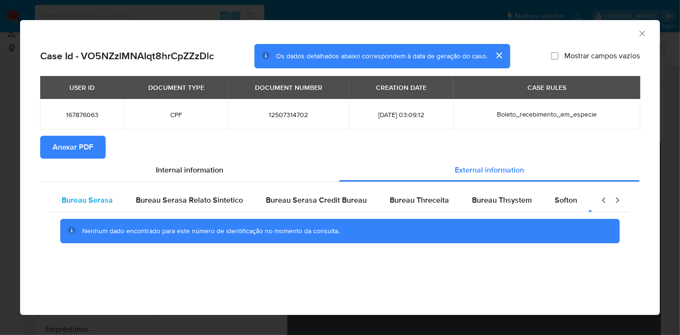
click at [105, 202] on span "Bureau Serasa" at bounding box center [87, 200] width 51 height 11
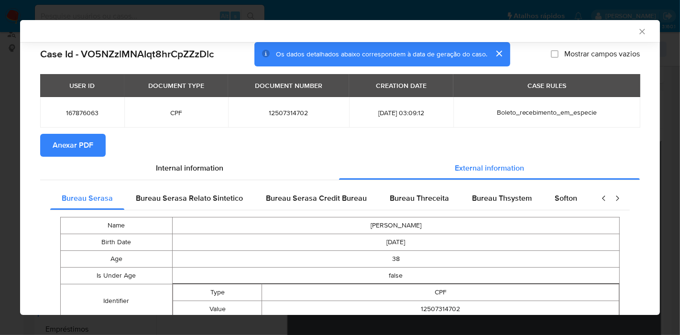
scroll to position [263, 0]
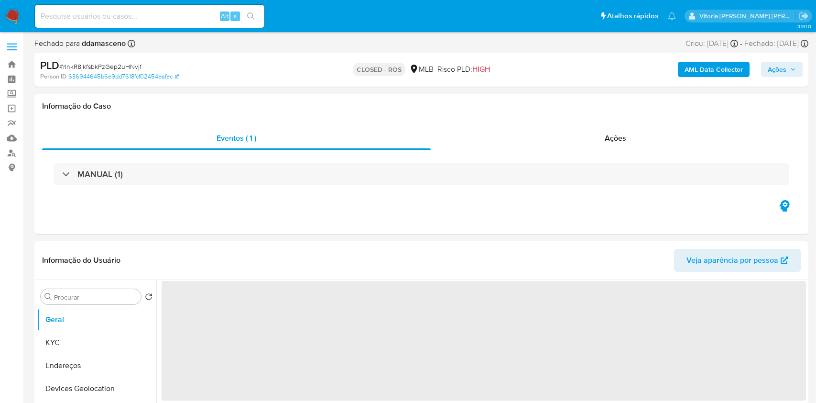
select select "10"
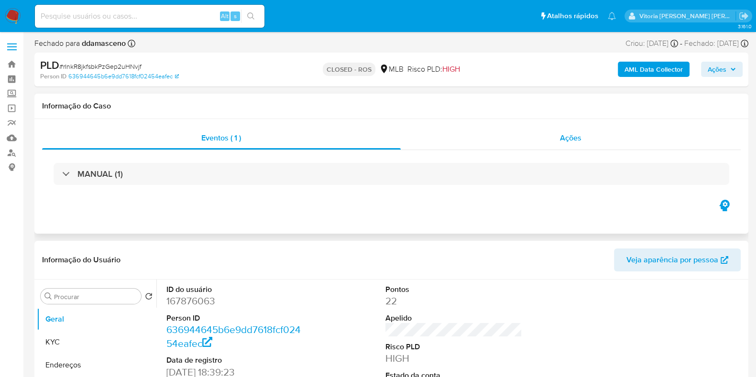
click at [602, 129] on div "Ações" at bounding box center [571, 138] width 340 height 23
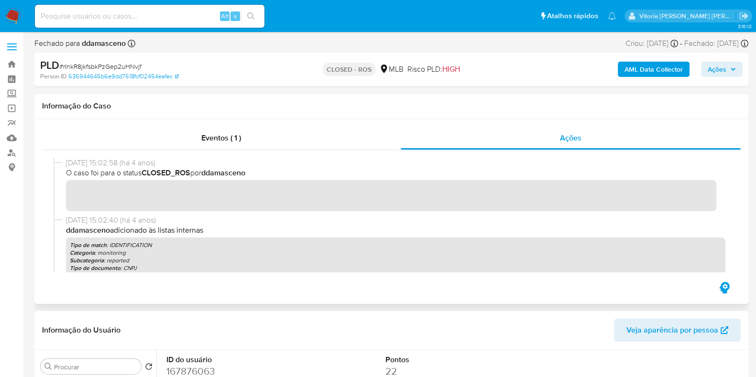
drag, startPoint x: 107, startPoint y: 170, endPoint x: 67, endPoint y: 168, distance: 39.3
click at [67, 168] on span "O caso foi para o status CLOSED_ROS por ddamasceno" at bounding box center [395, 173] width 659 height 11
drag, startPoint x: 66, startPoint y: 165, endPoint x: 101, endPoint y: 160, distance: 35.8
click at [101, 160] on span "[DATE] 15:02:58 (há 4 anos)" at bounding box center [395, 163] width 659 height 11
drag, startPoint x: 105, startPoint y: 163, endPoint x: 65, endPoint y: 164, distance: 39.7
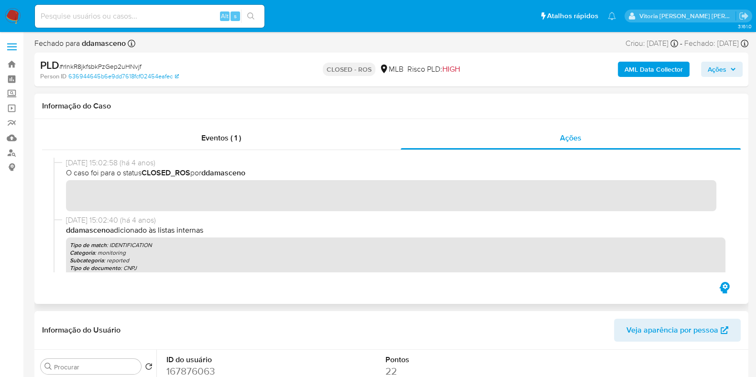
click at [65, 164] on div "[DATE] 15:02:58 (há 4 anos) O caso foi para o status CLOSED_ROS por ddamasceno" at bounding box center [391, 186] width 675 height 57
click at [133, 18] on input at bounding box center [149, 16] width 229 height 12
paste input "403053495"
type input "403053495"
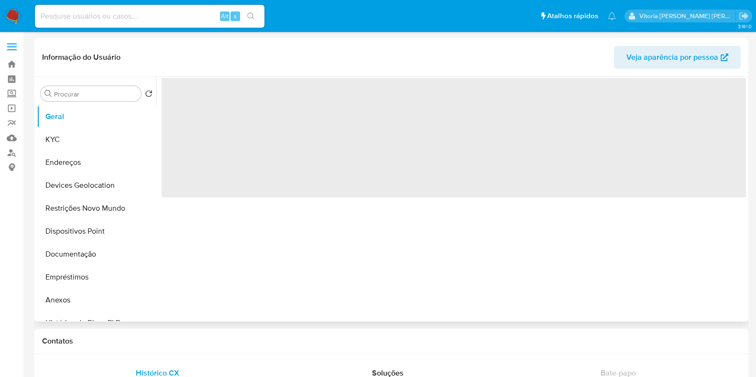
select select "10"
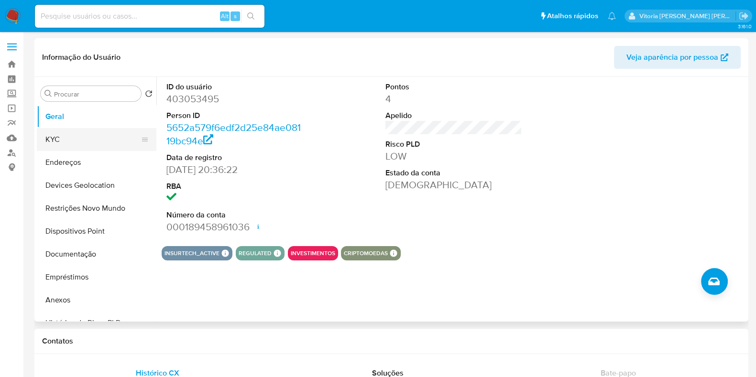
click at [86, 129] on button "KYC" at bounding box center [93, 139] width 112 height 23
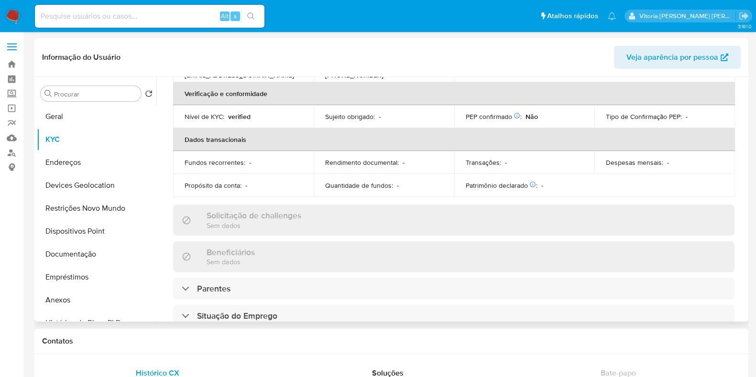
scroll to position [427, 0]
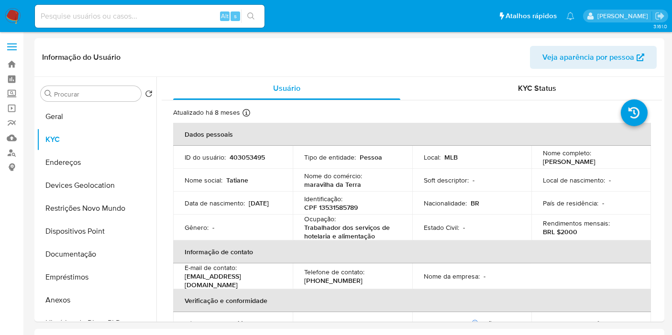
select select "10"
